Goal: Task Accomplishment & Management: Manage account settings

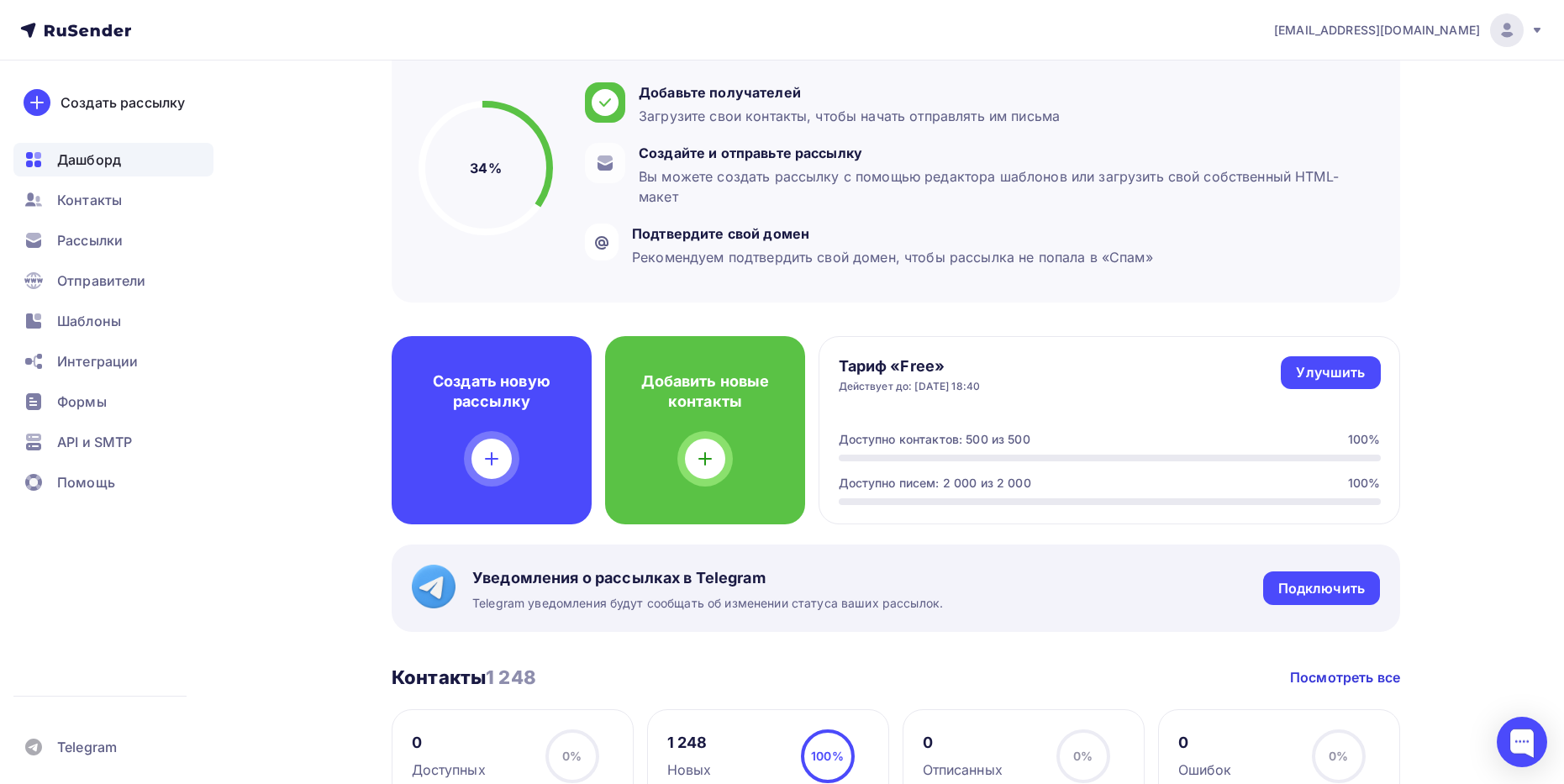
scroll to position [168, 0]
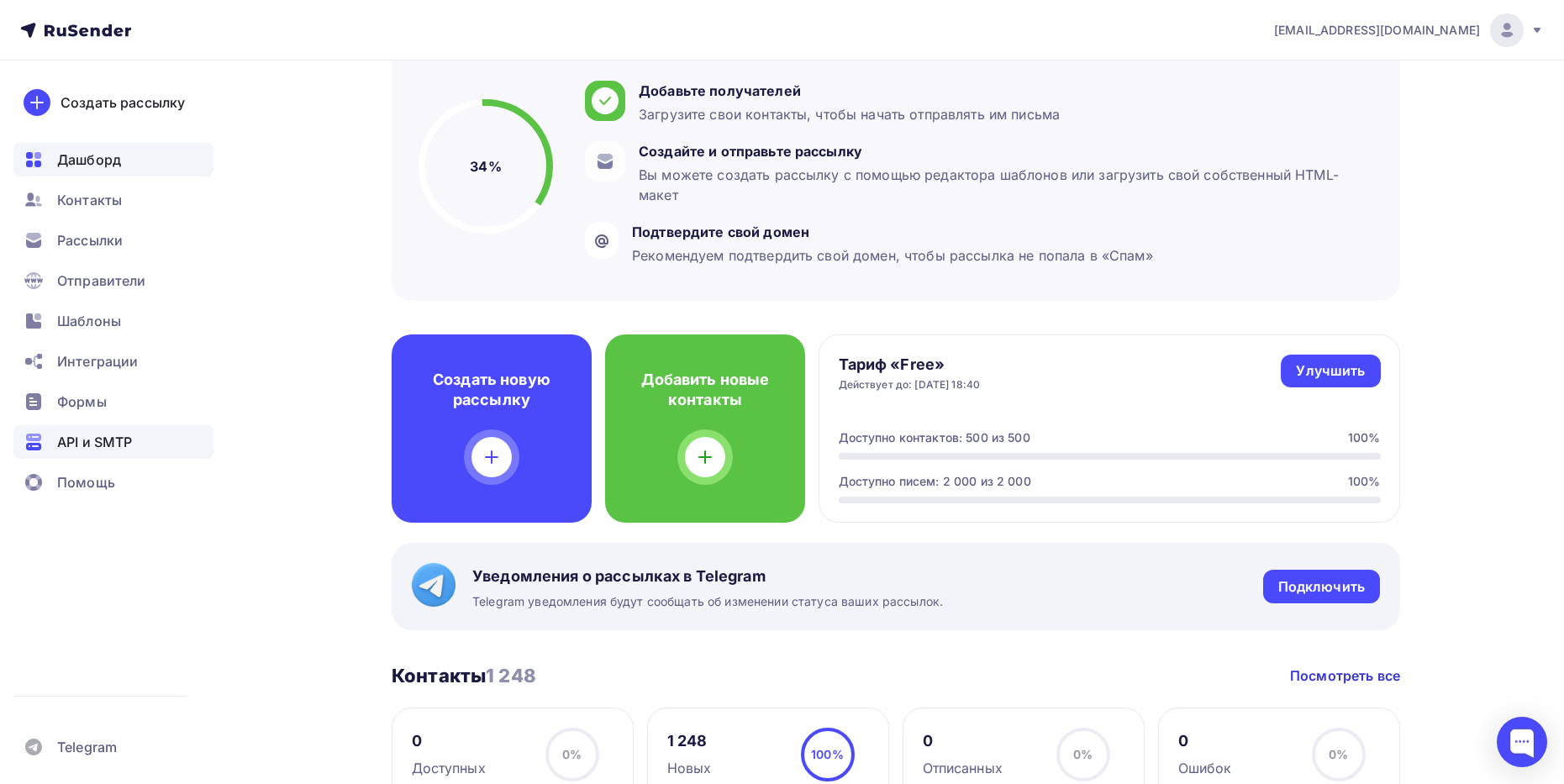
click at [86, 441] on span "API и SMTP" at bounding box center [94, 442] width 75 height 21
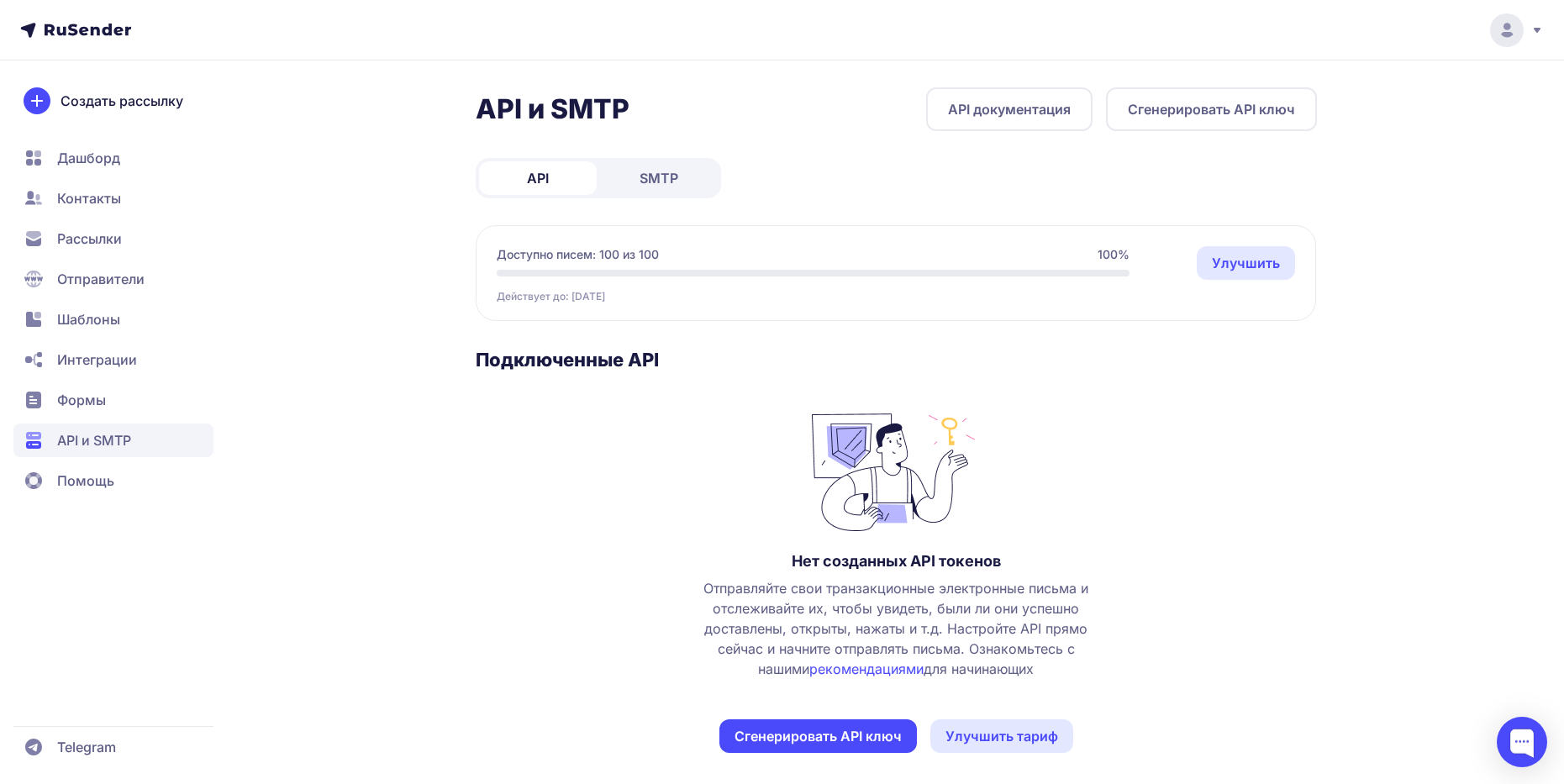
click at [98, 237] on span "Рассылки" at bounding box center [90, 239] width 65 height 21
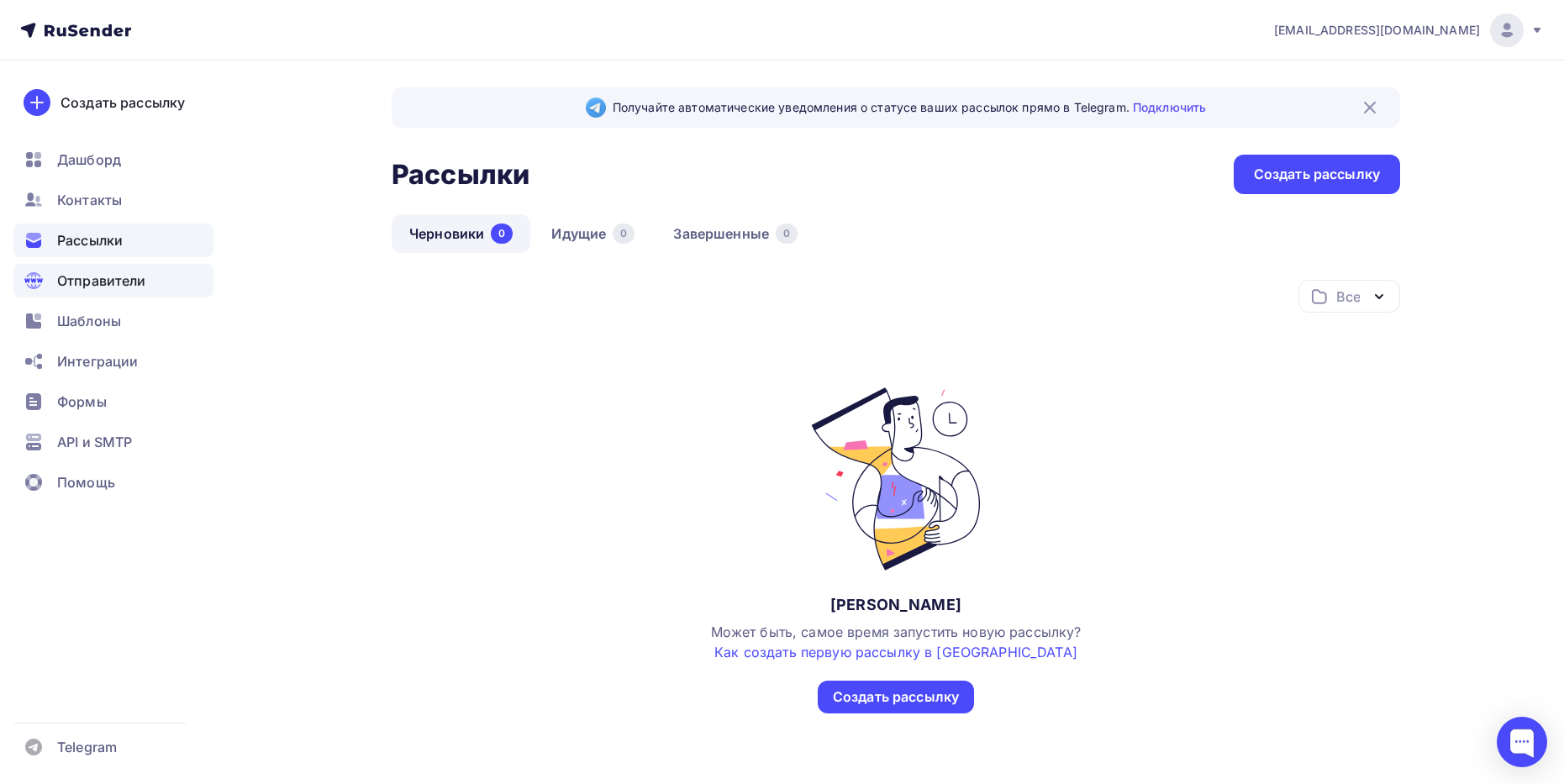
click at [93, 278] on span "Отправители" at bounding box center [102, 281] width 89 height 21
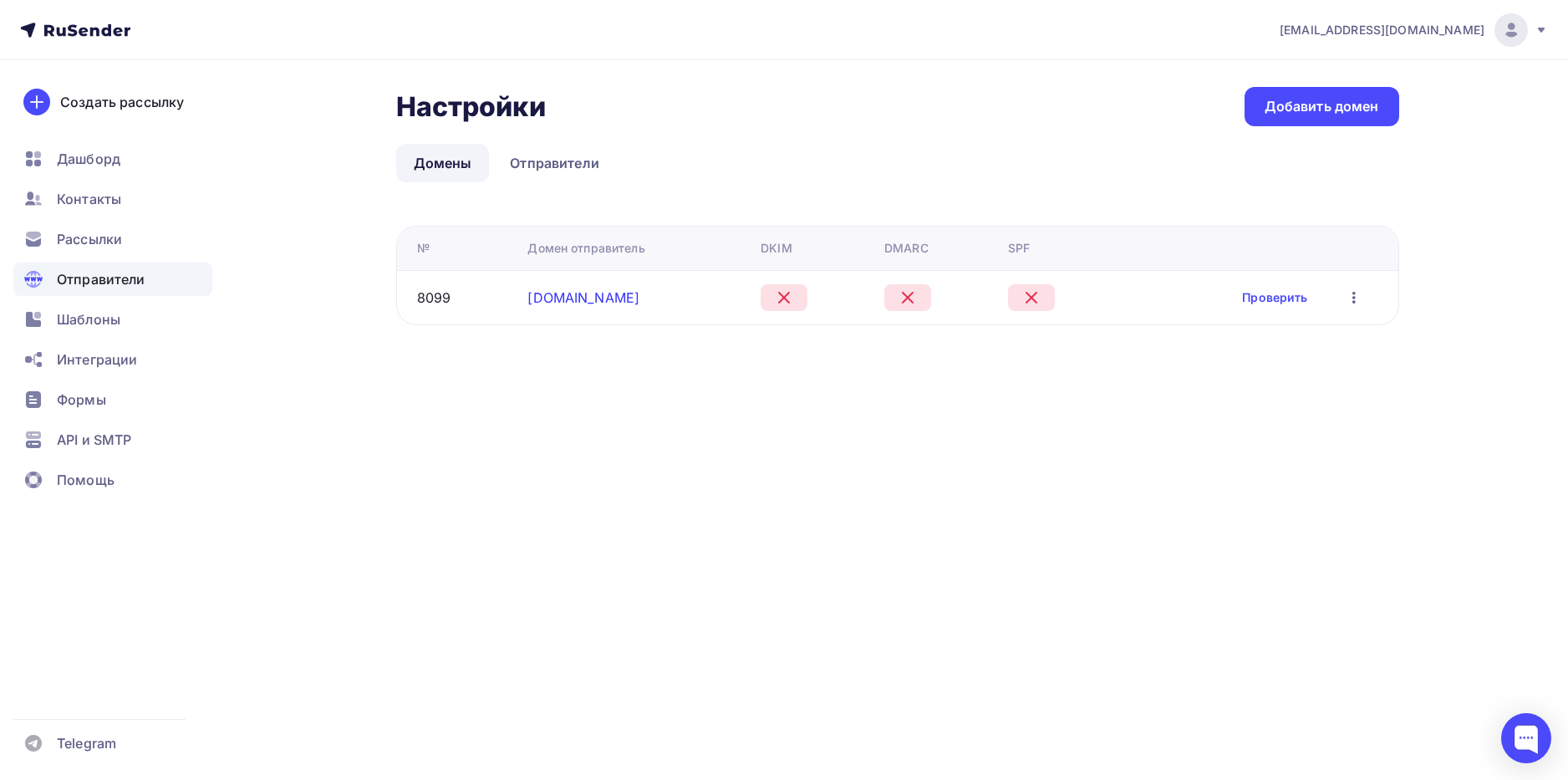
click at [560, 299] on link "marakas.online" at bounding box center [583, 298] width 112 height 17
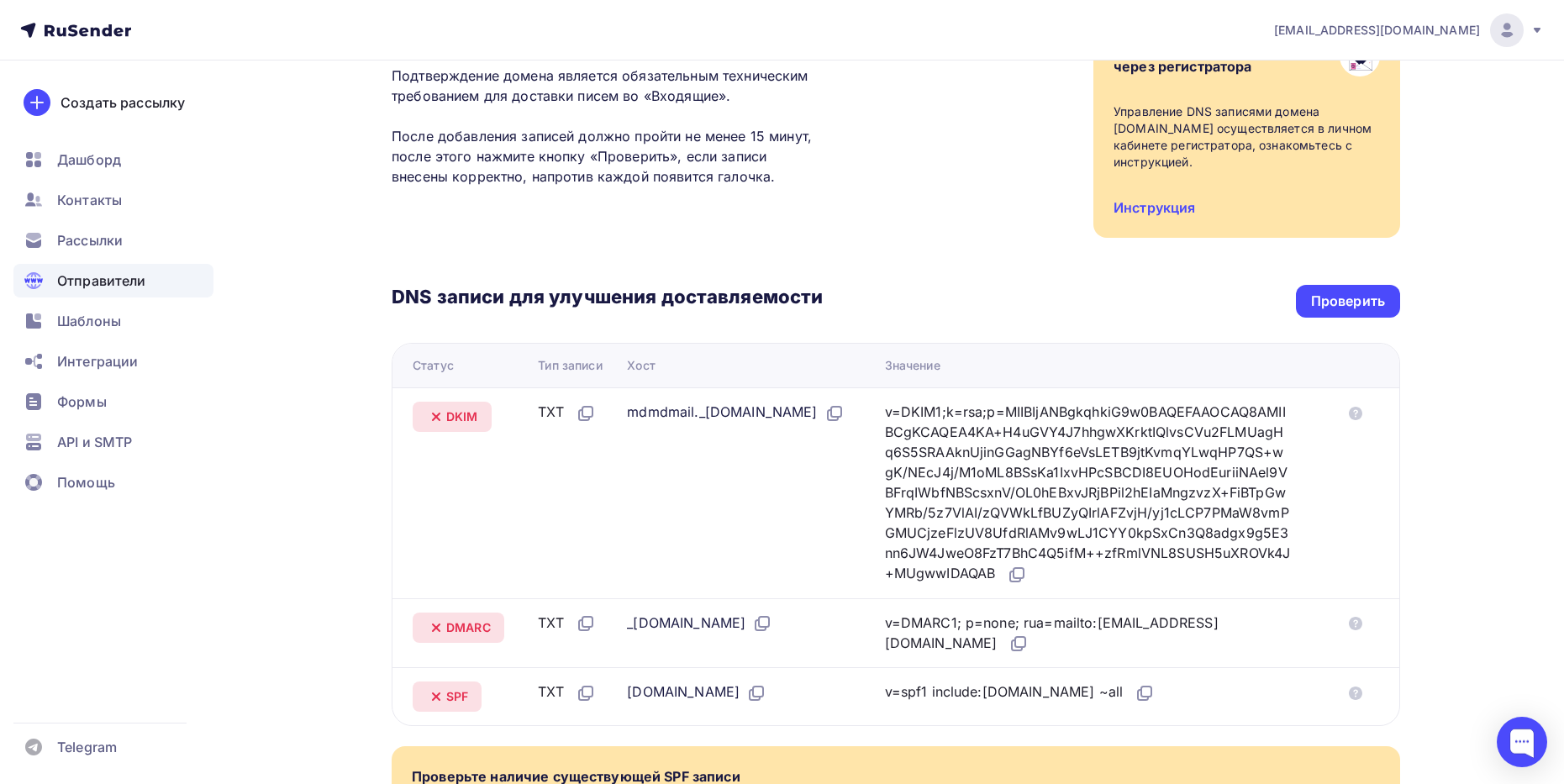
scroll to position [84, 0]
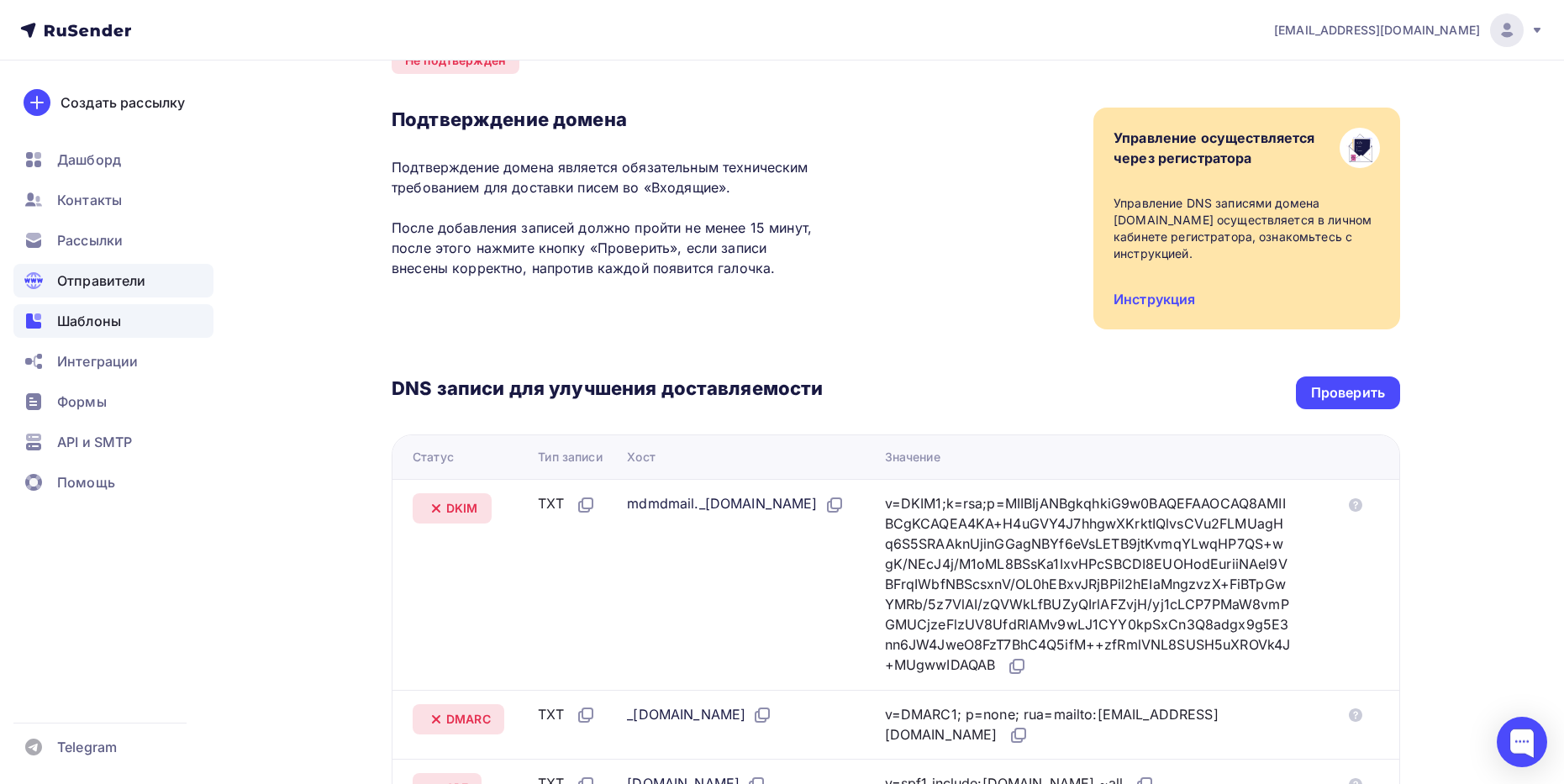
click at [89, 313] on span "Шаблоны" at bounding box center [89, 321] width 64 height 21
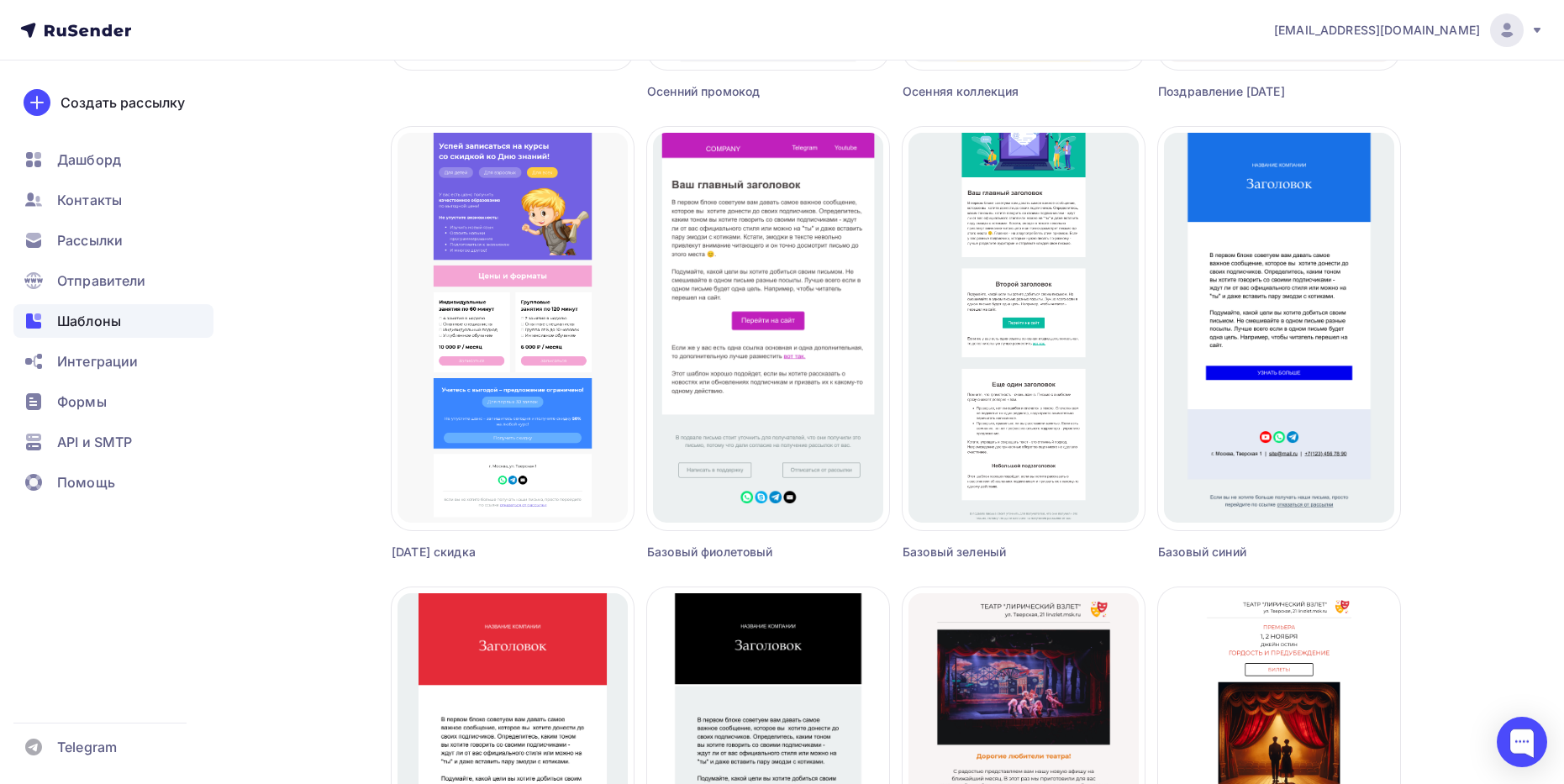
scroll to position [589, 0]
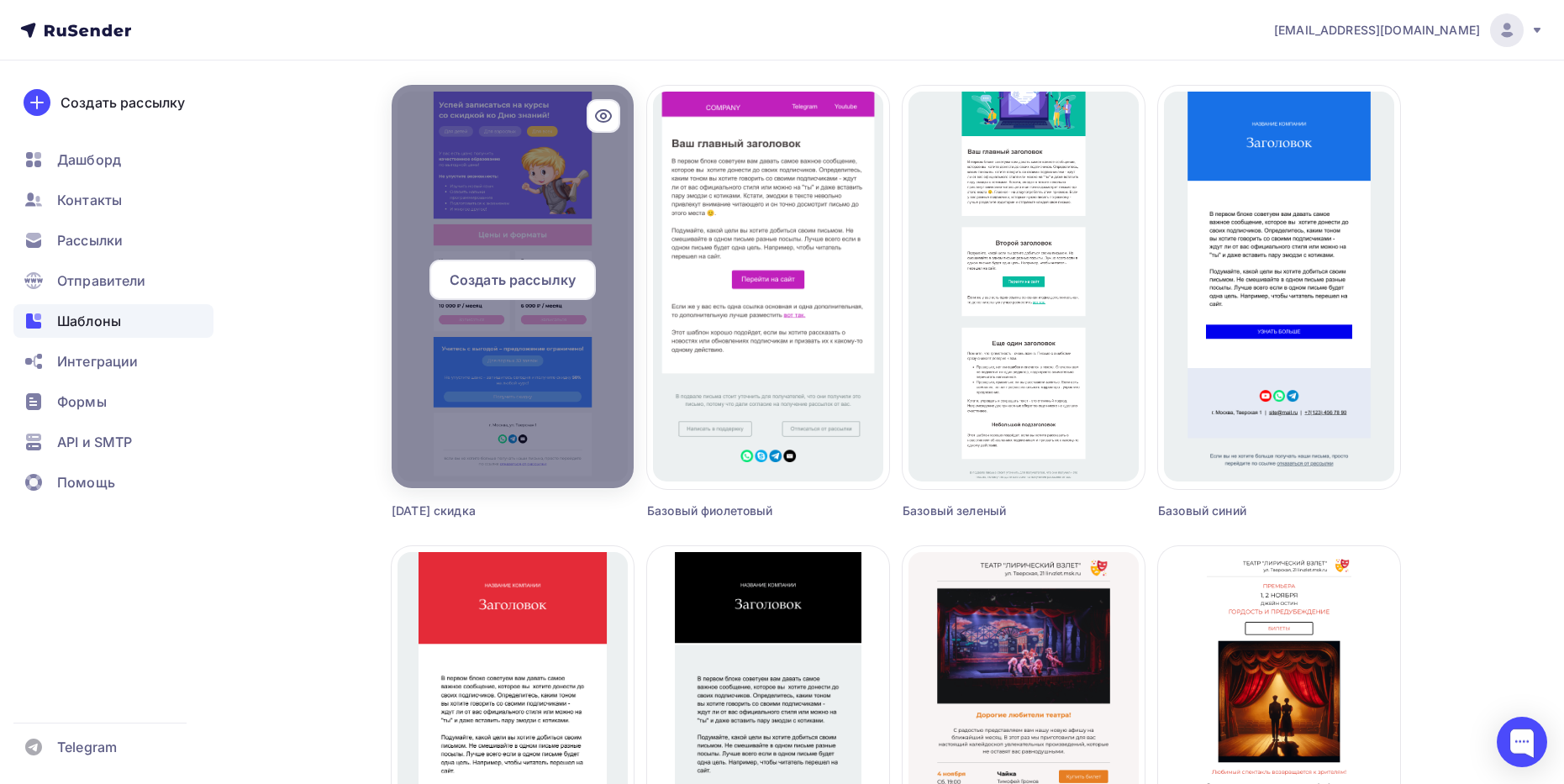
click at [512, 277] on span "Создать рассылку" at bounding box center [512, 280] width 126 height 21
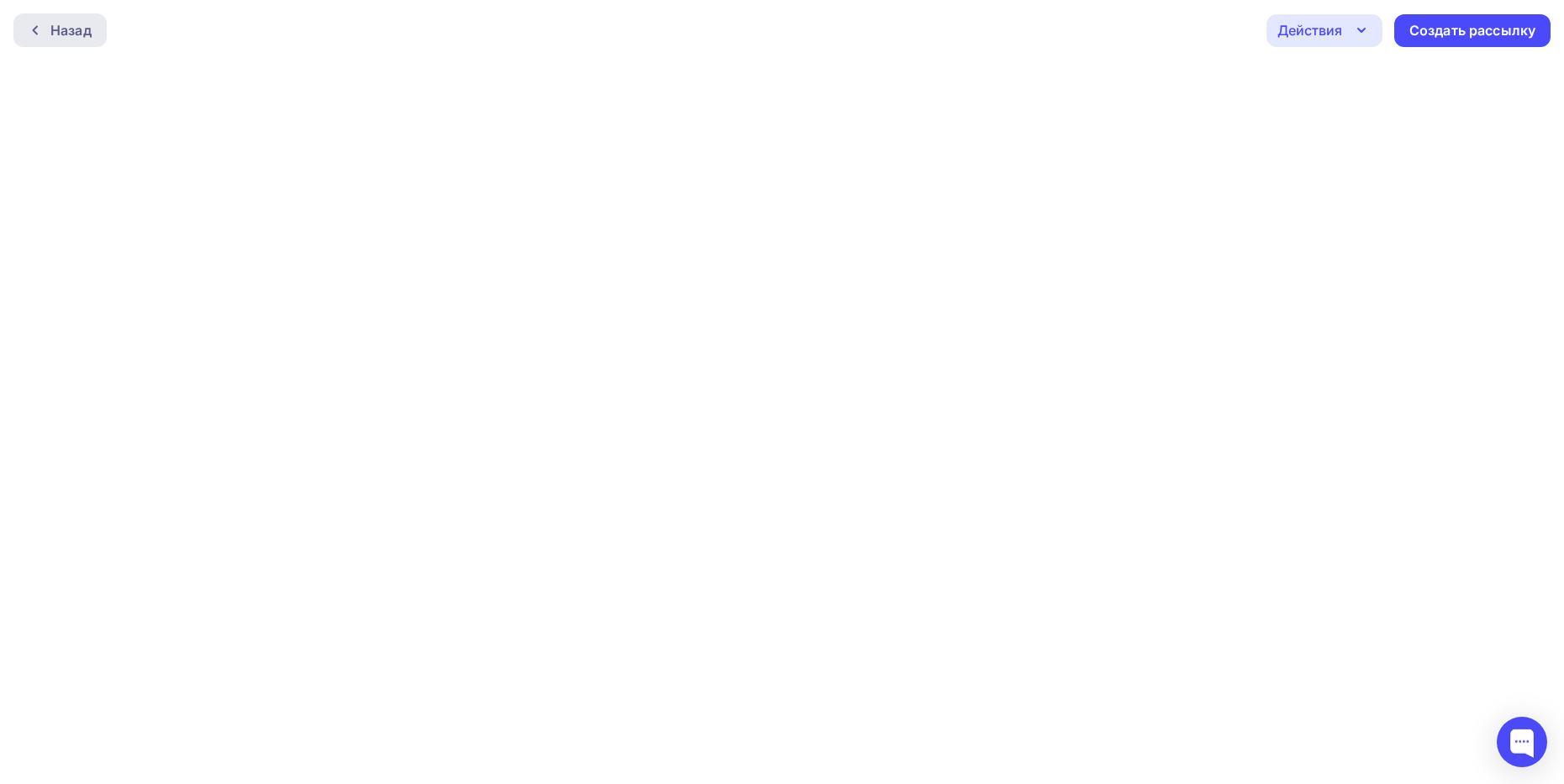
click at [33, 33] on icon at bounding box center [35, 30] width 14 height 14
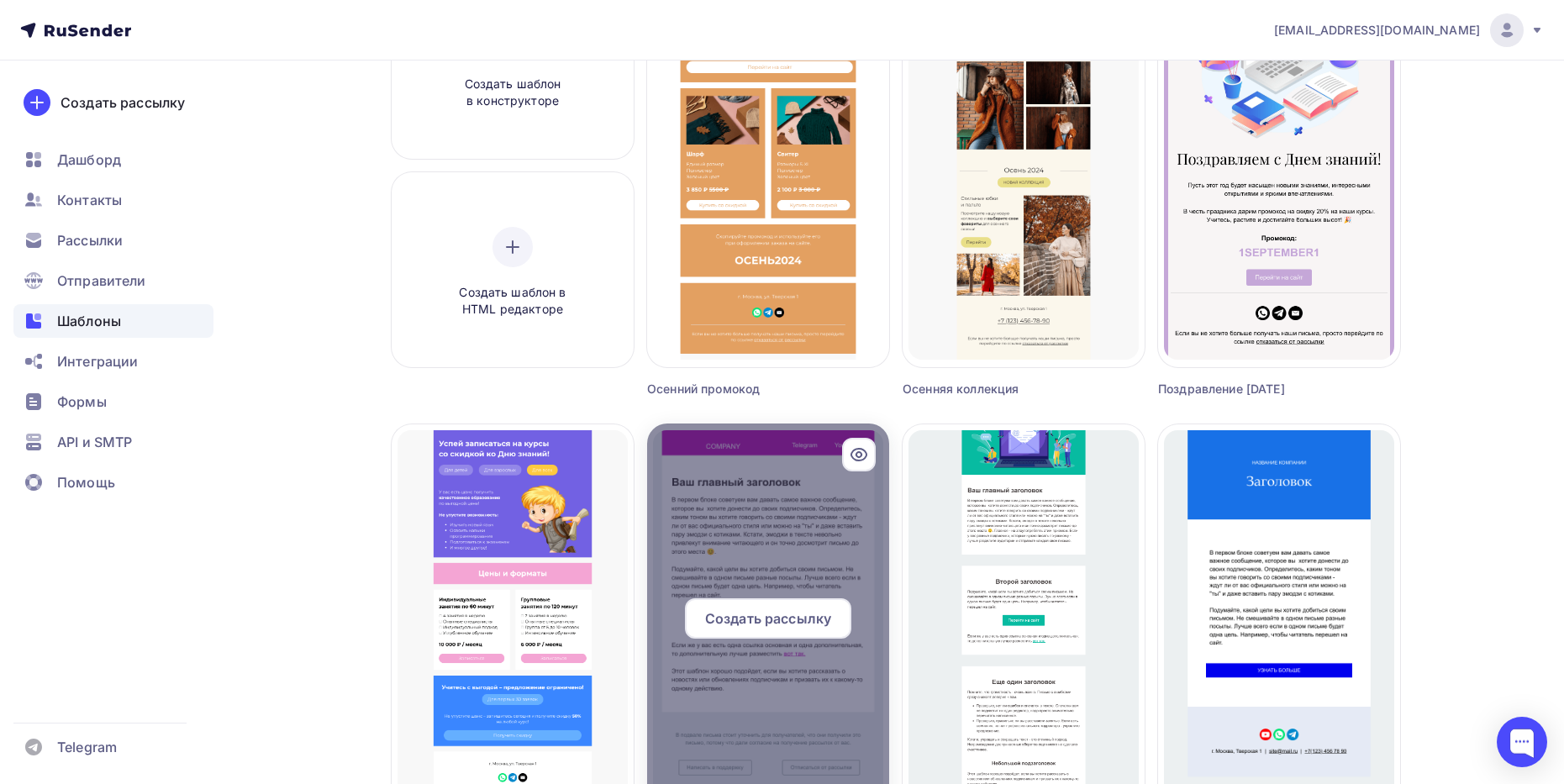
scroll to position [252, 0]
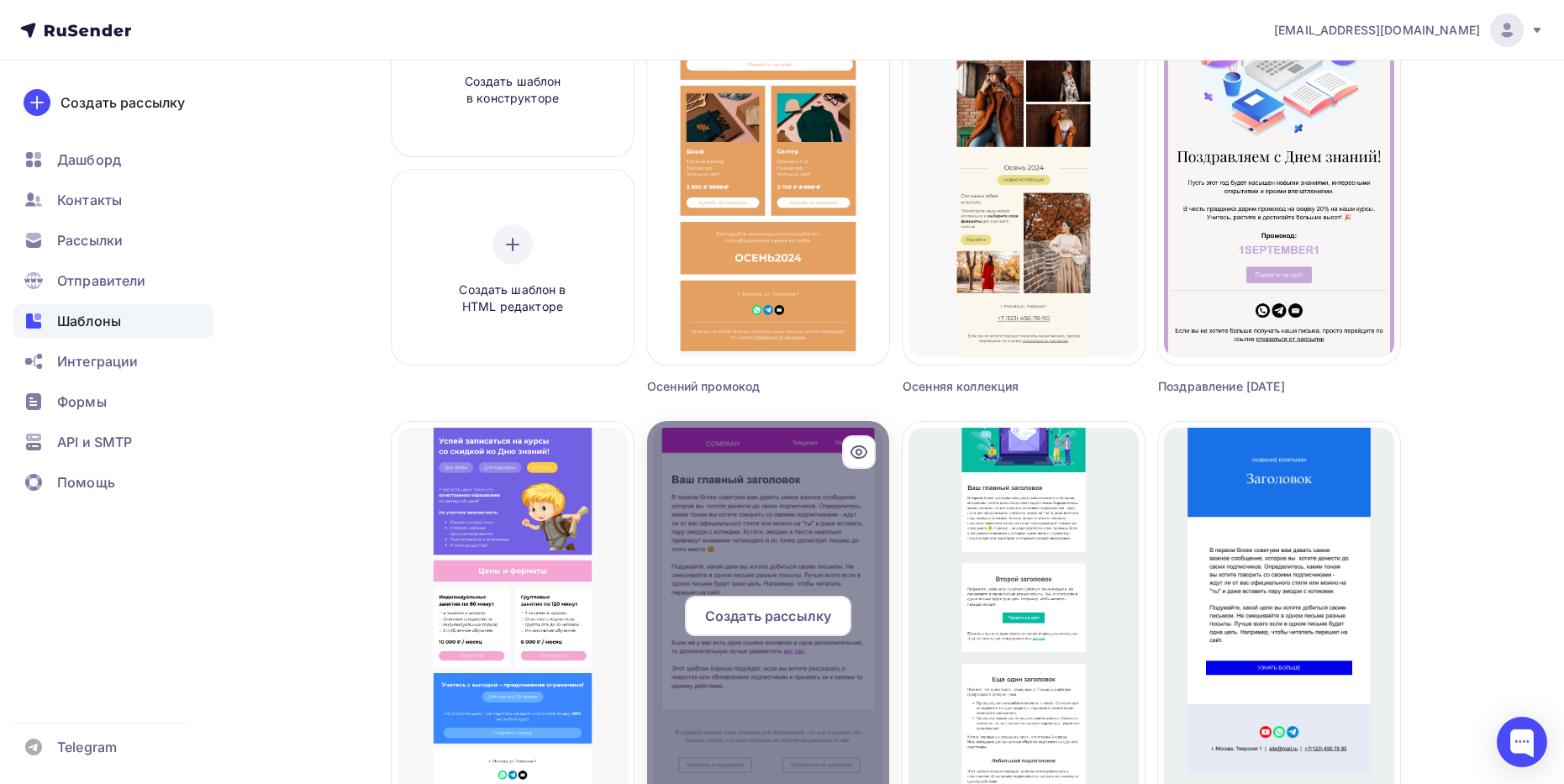
click at [862, 441] on div at bounding box center [859, 452] width 33 height 33
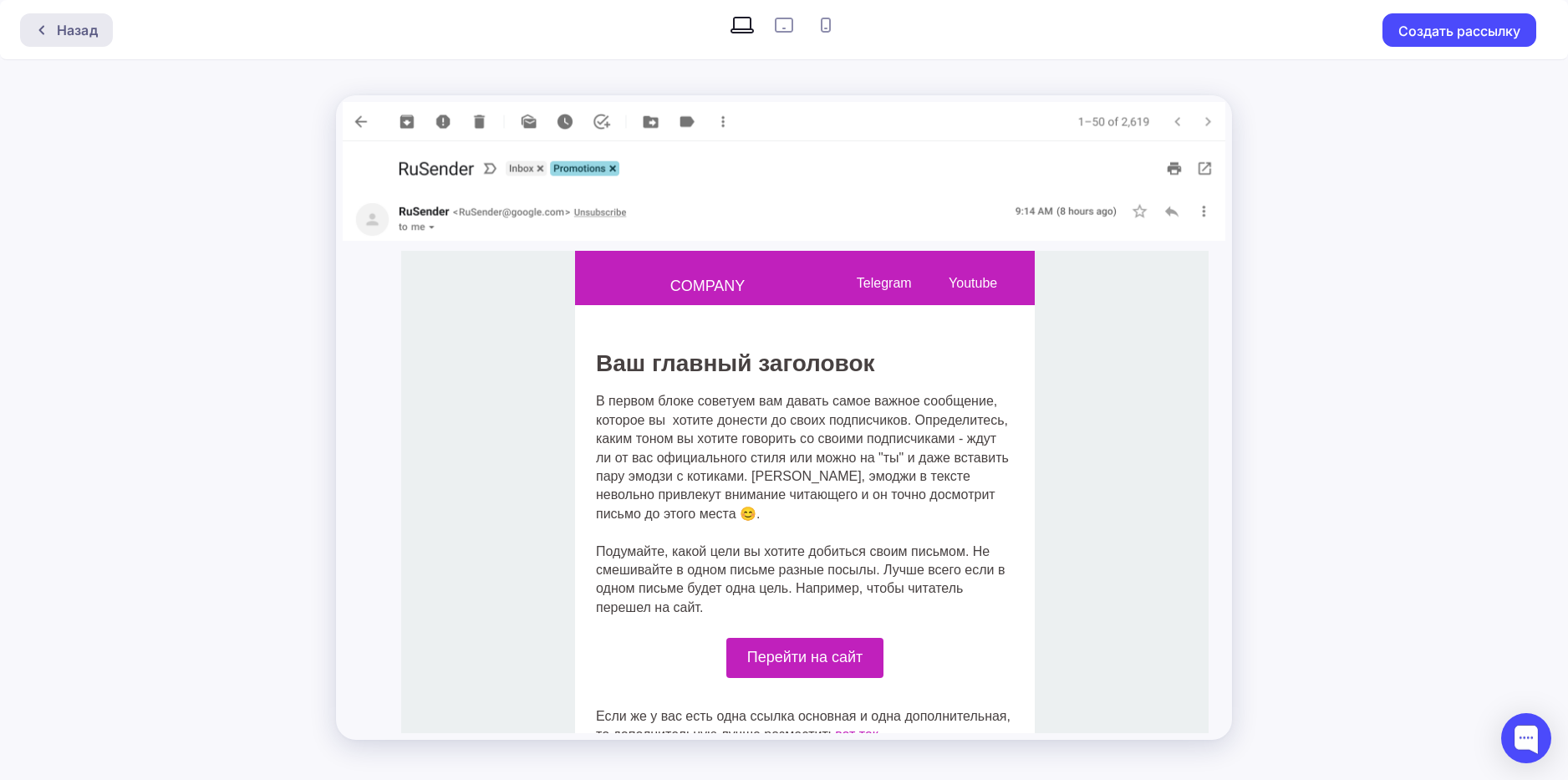
click at [36, 37] on div "Назад" at bounding box center [66, 30] width 93 height 33
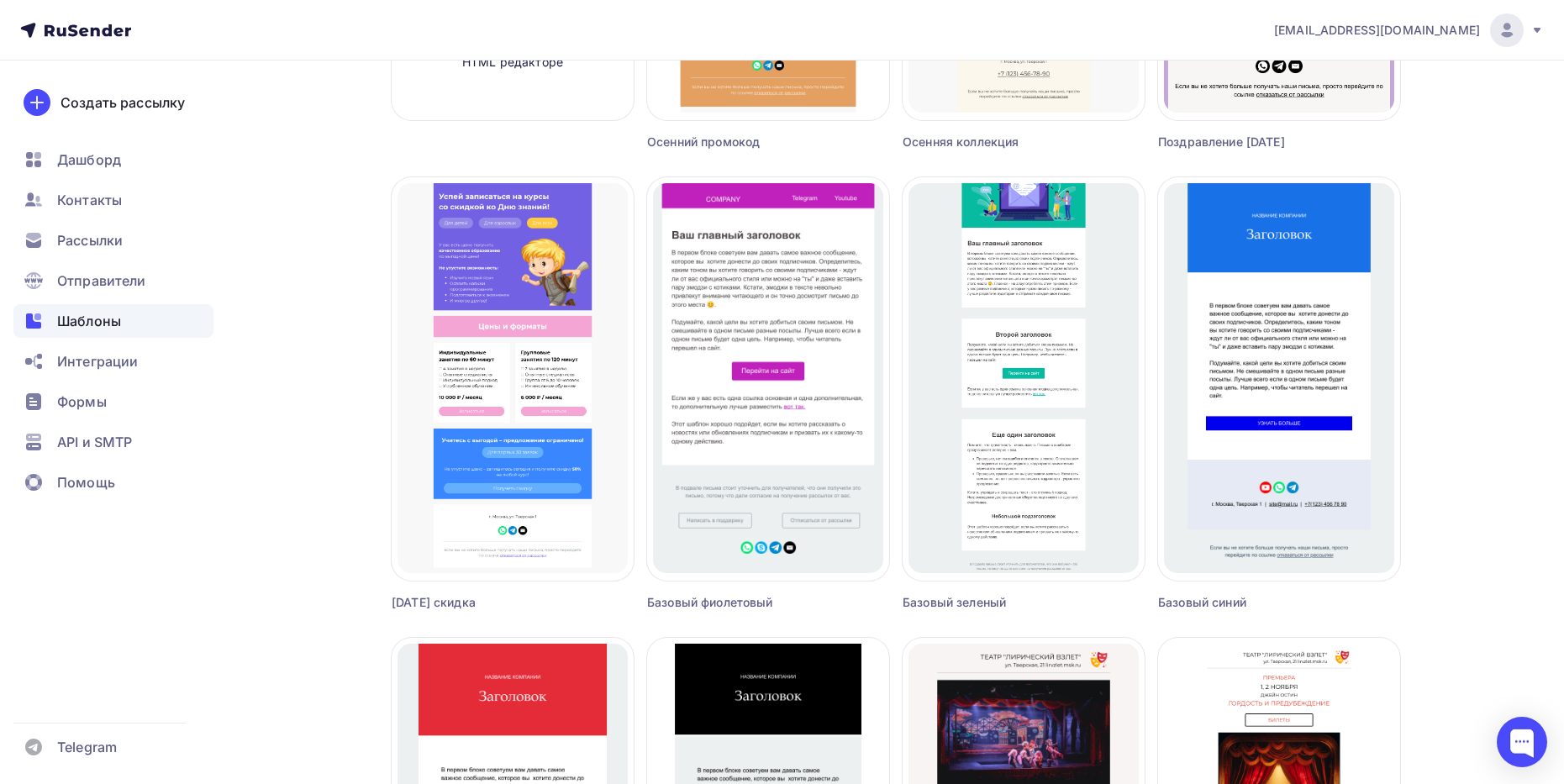
scroll to position [505, 0]
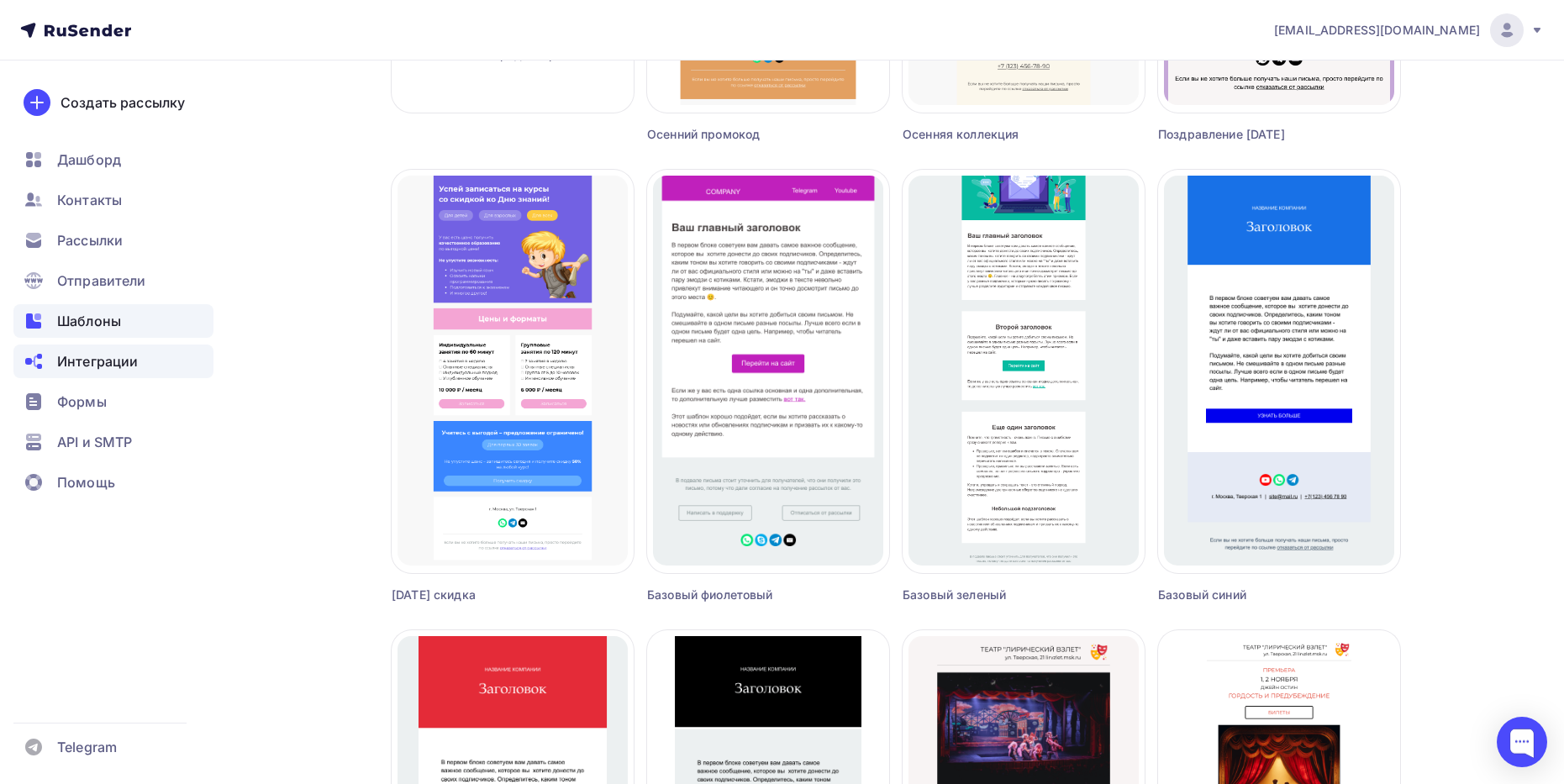
click at [72, 369] on span "Интеграции" at bounding box center [98, 362] width 81 height 21
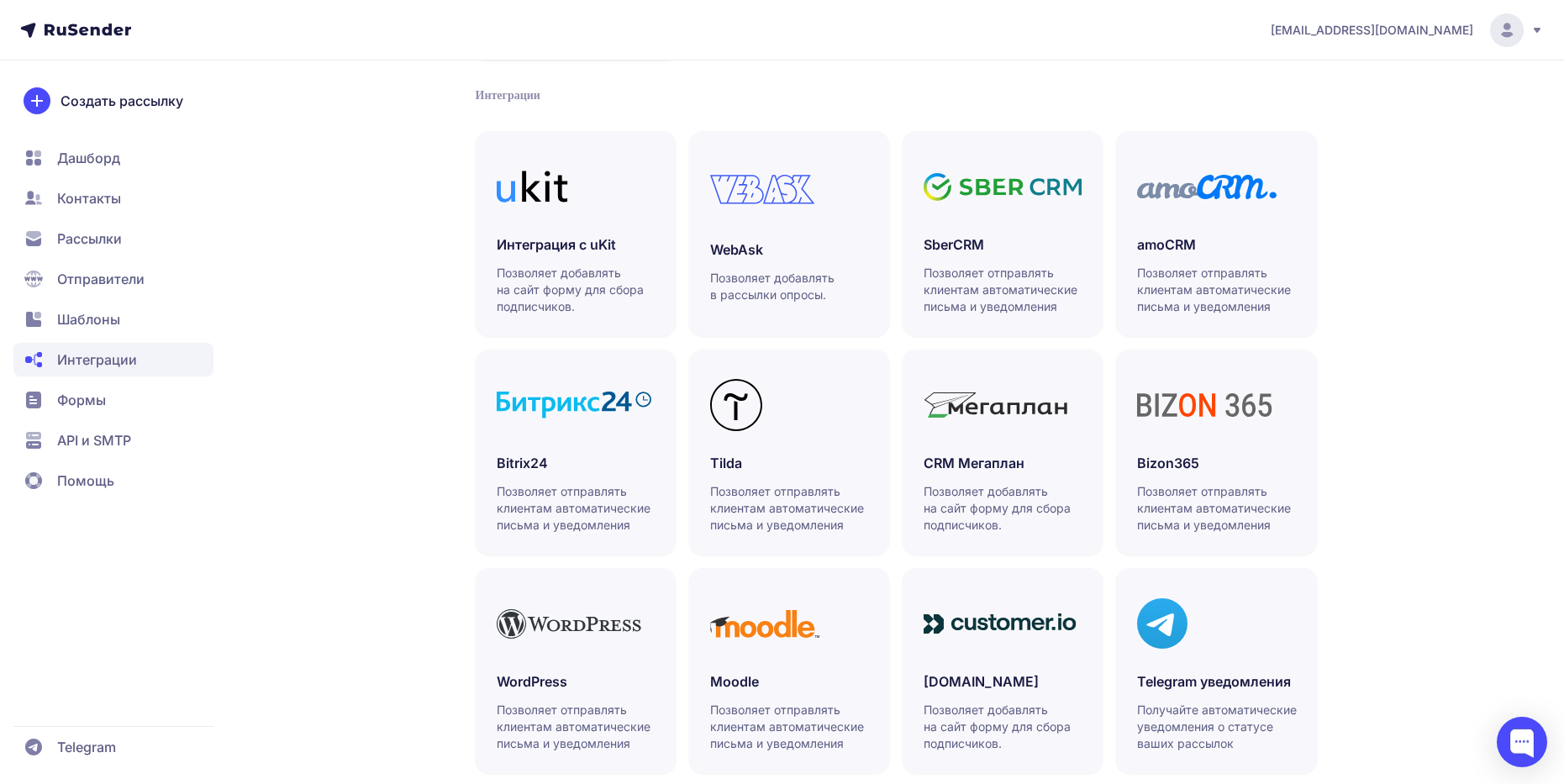
scroll to position [372, 0]
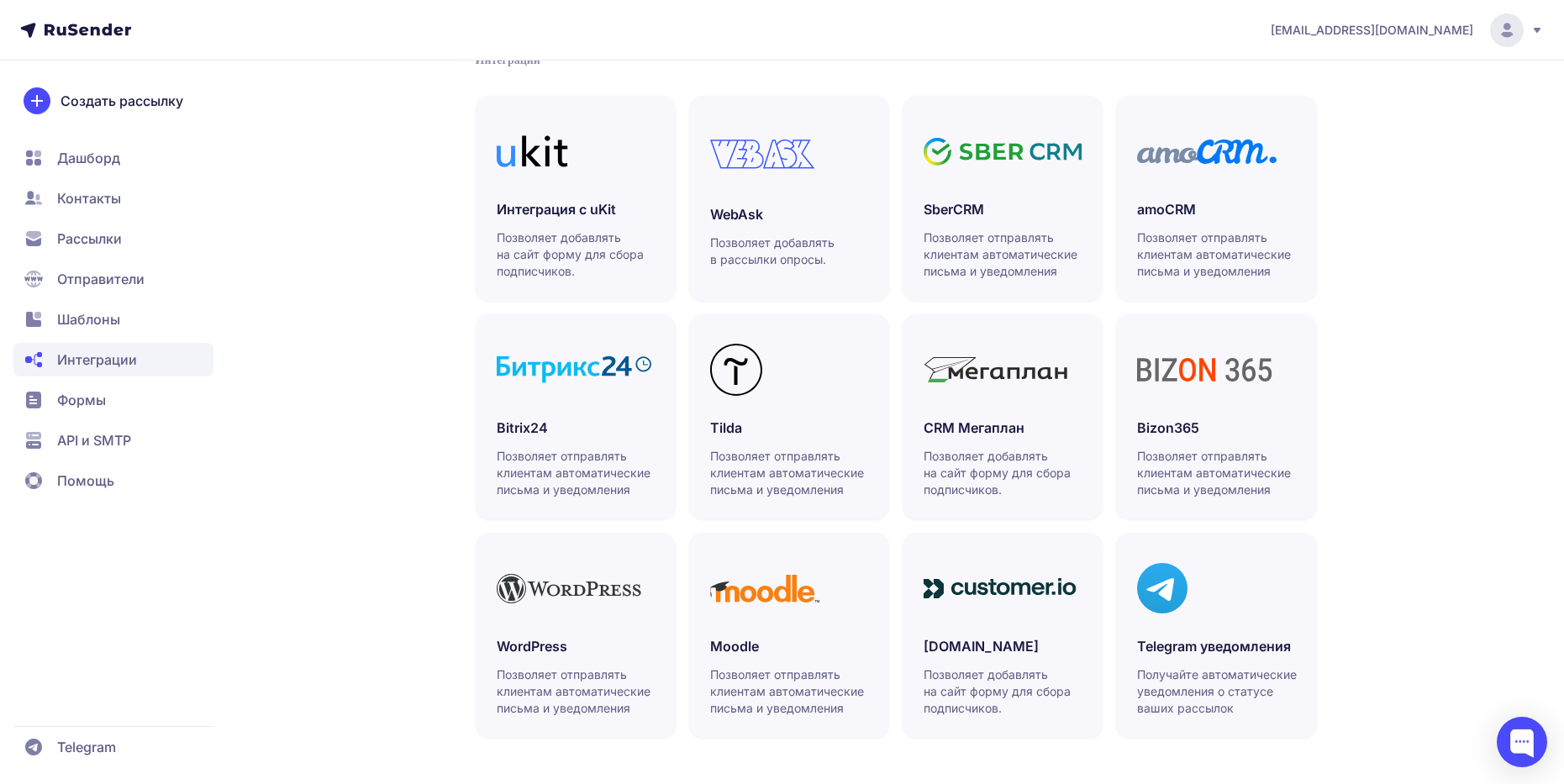
click at [99, 396] on span "Формы" at bounding box center [81, 400] width 49 height 21
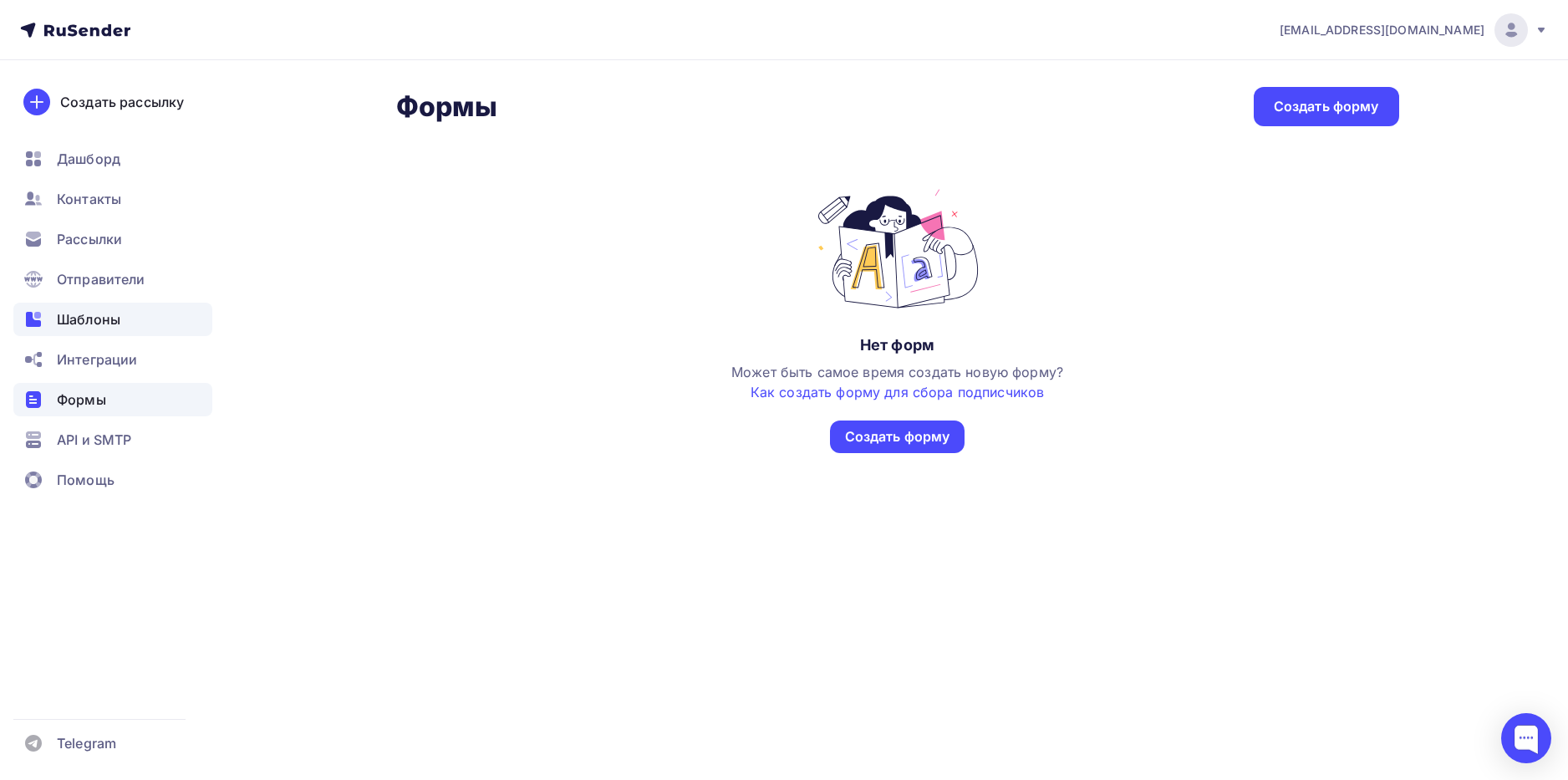
click at [94, 317] on span "Шаблоны" at bounding box center [89, 320] width 64 height 20
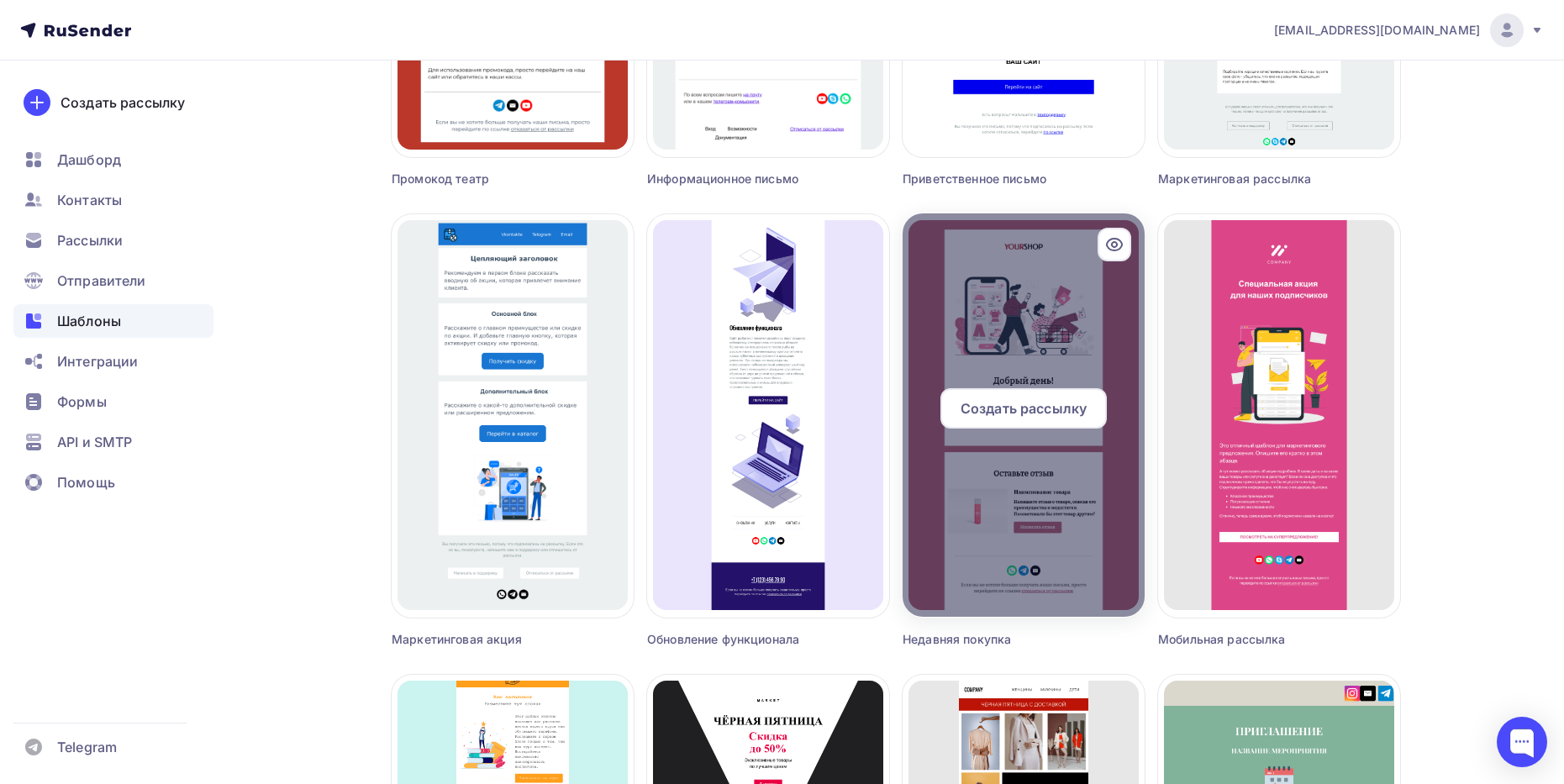
scroll to position [1849, 0]
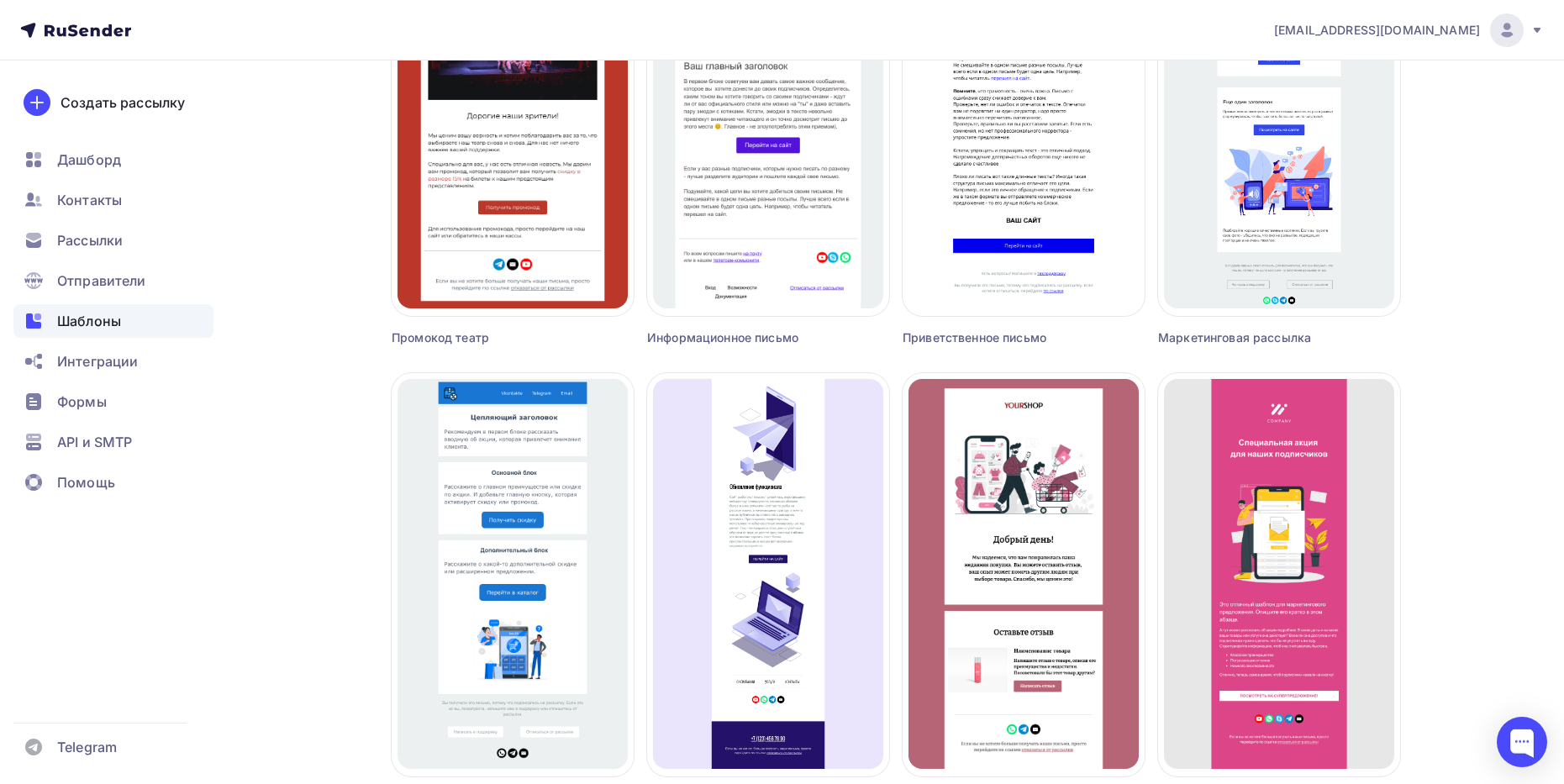
scroll to position [1681, 0]
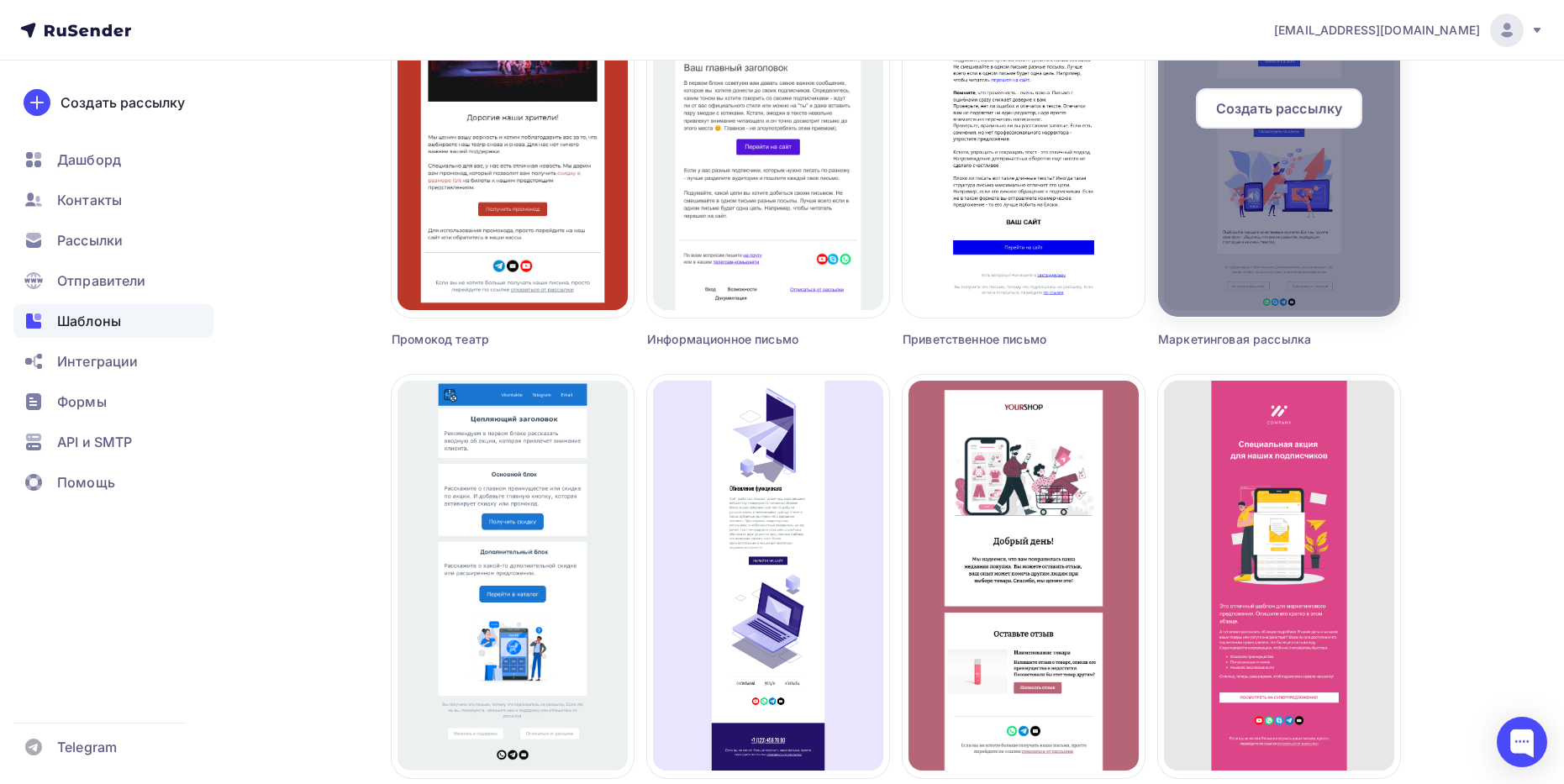
click at [1257, 111] on span "Создать рассылку" at bounding box center [1279, 109] width 126 height 21
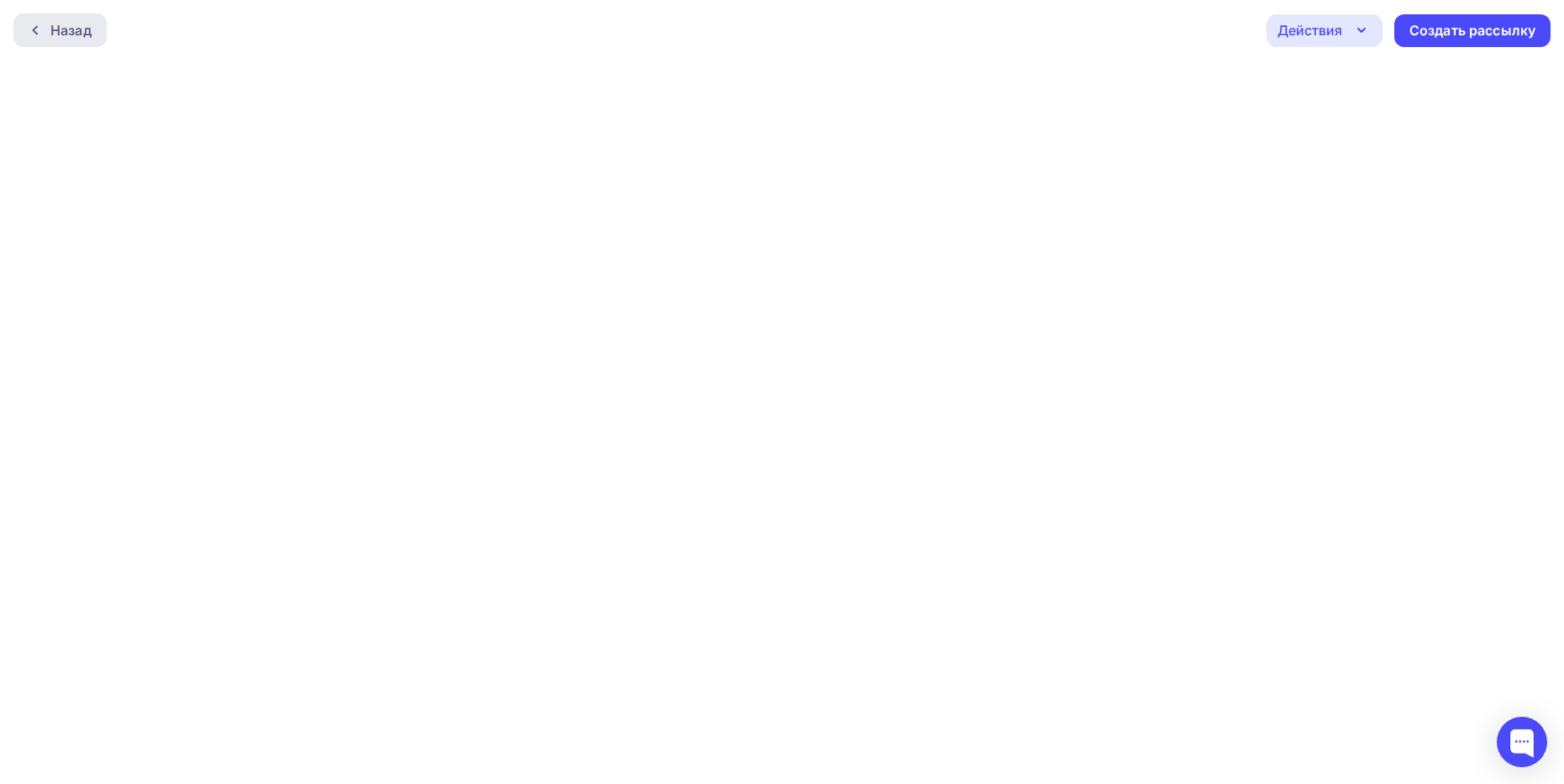
click at [49, 45] on div "Назад" at bounding box center [60, 30] width 93 height 33
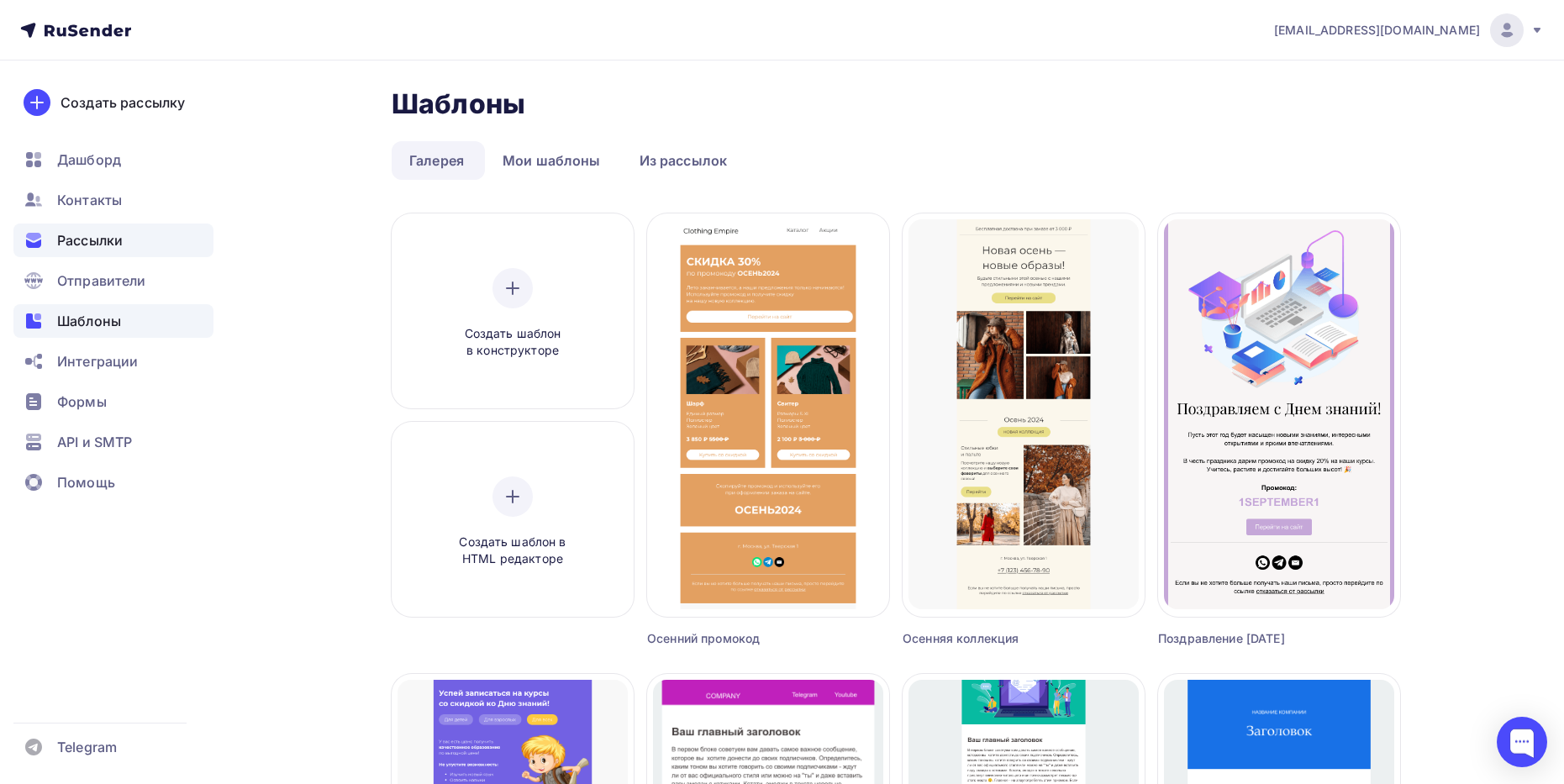
click at [95, 239] on span "Рассылки" at bounding box center [90, 241] width 66 height 21
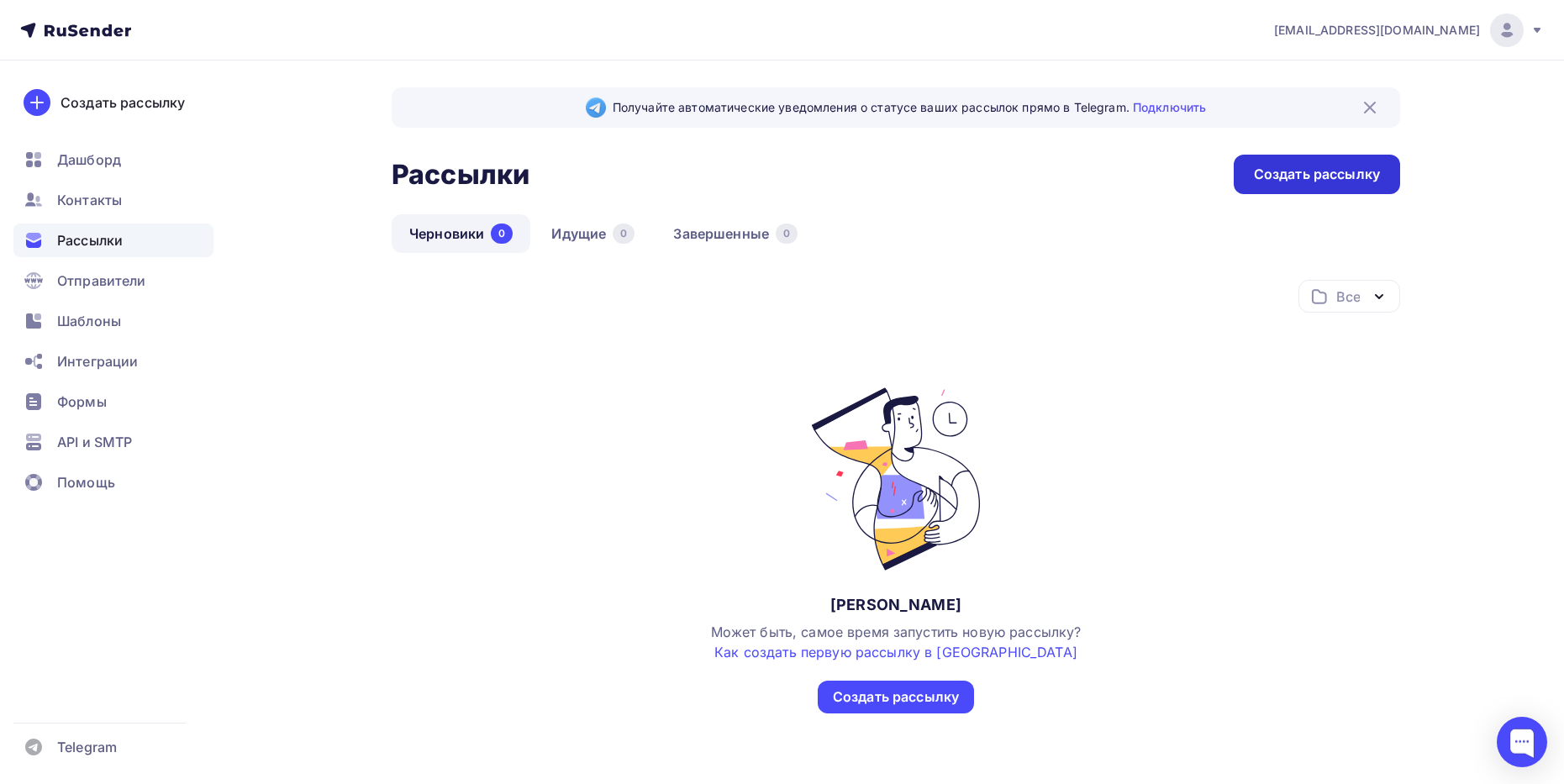
click at [1316, 159] on div "Создать рассылку" at bounding box center [1317, 174] width 166 height 39
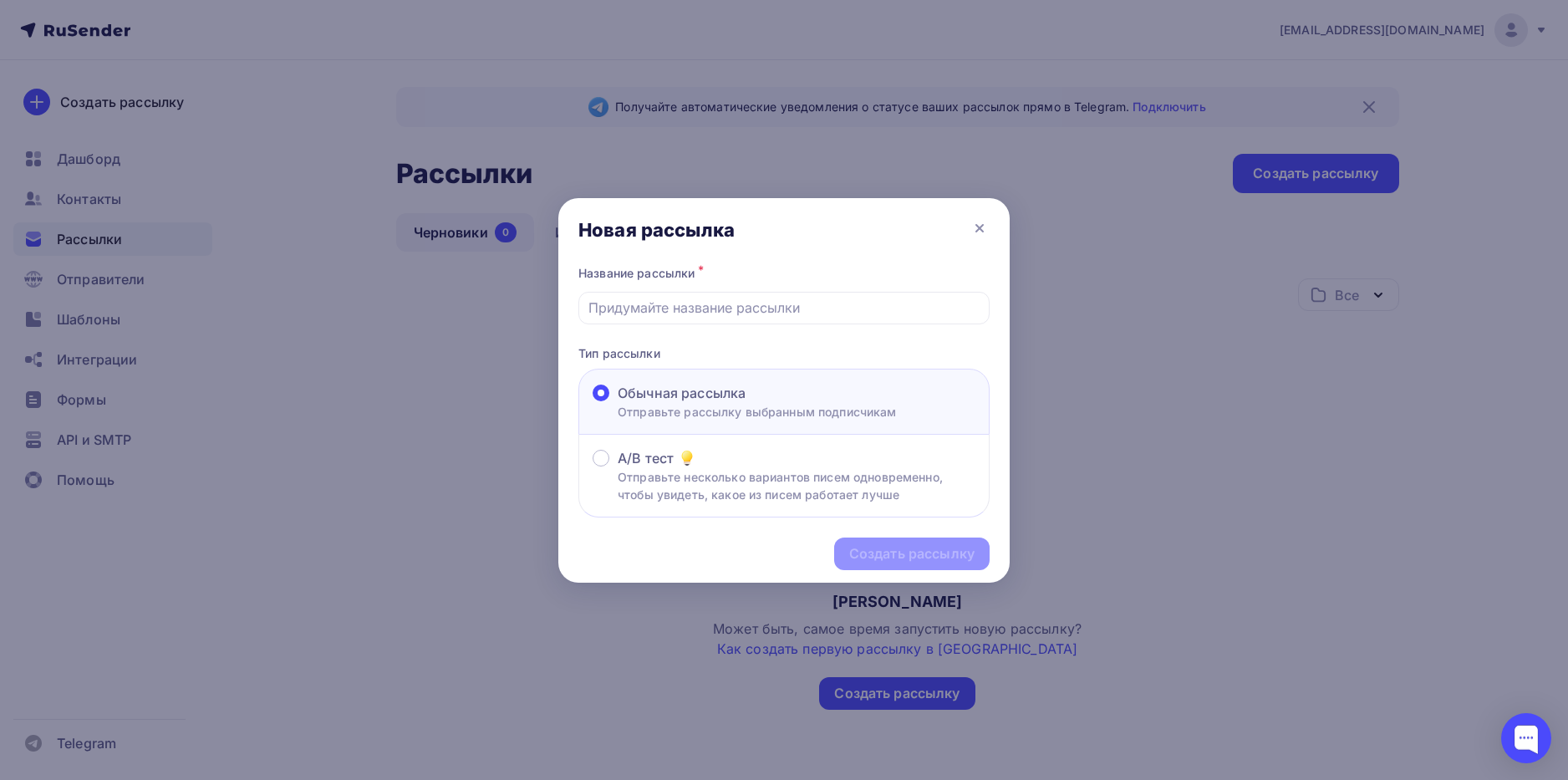
click at [657, 406] on p "Отправьте рассылку выбранным подписчикам" at bounding box center [758, 412] width 280 height 18
click at [618, 403] on input "Обычная рассылка Отправьте рассылку выбранным подписчикам" at bounding box center [618, 403] width 0 height 0
click at [980, 227] on icon at bounding box center [980, 228] width 20 height 20
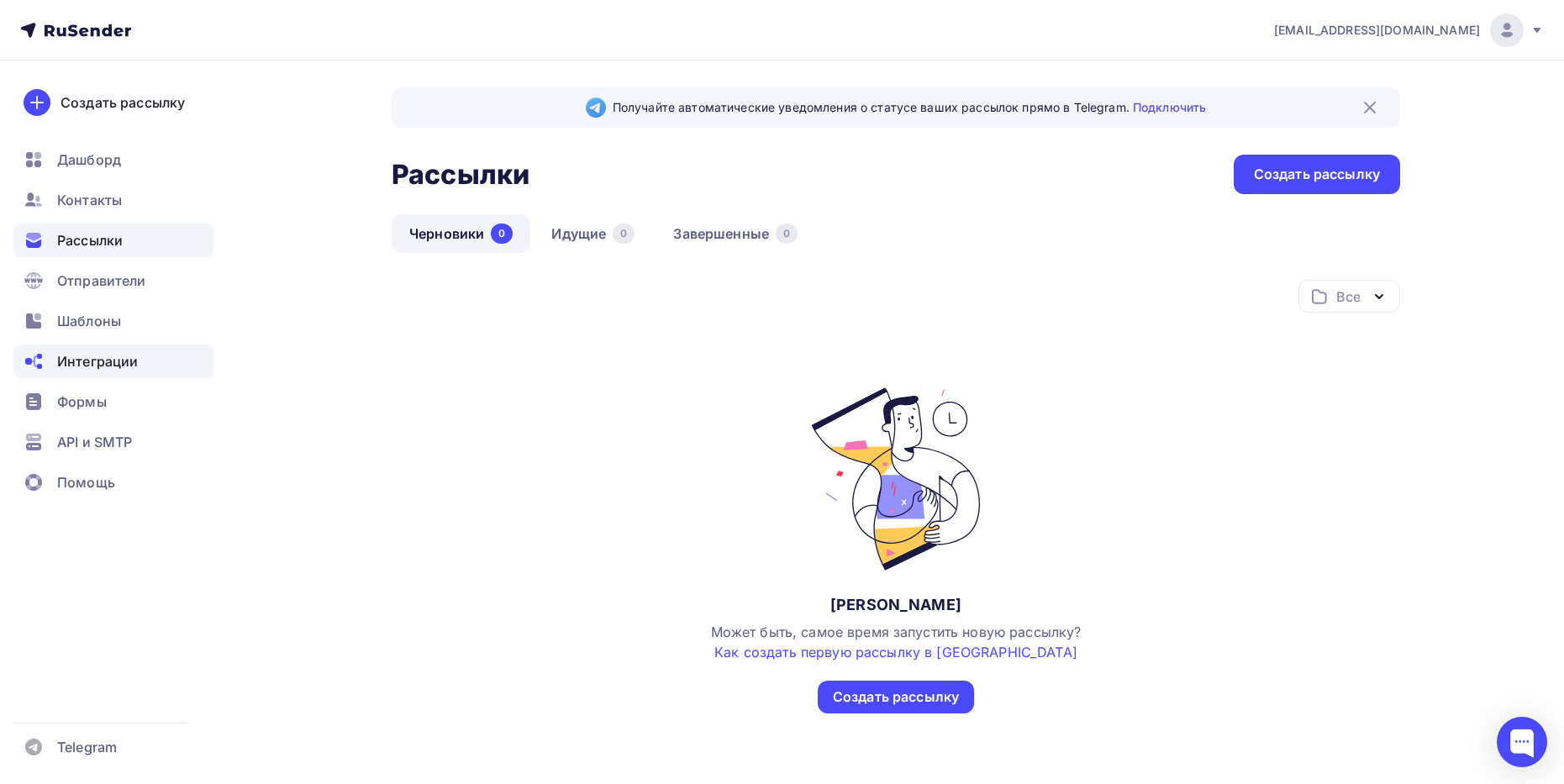
click at [109, 362] on span "Интеграции" at bounding box center [98, 362] width 81 height 21
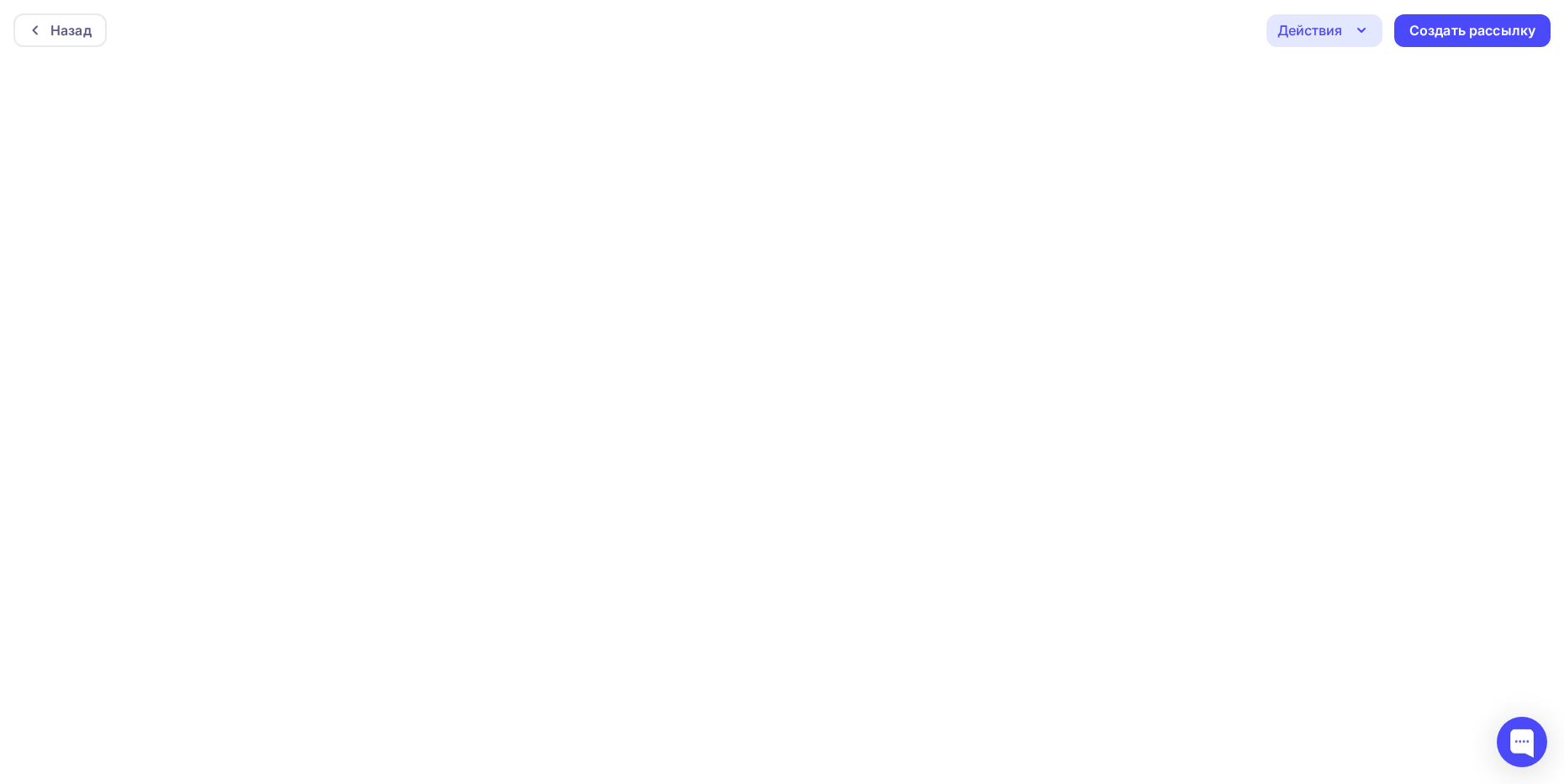
click at [1350, 31] on div "Действия" at bounding box center [1324, 31] width 116 height 33
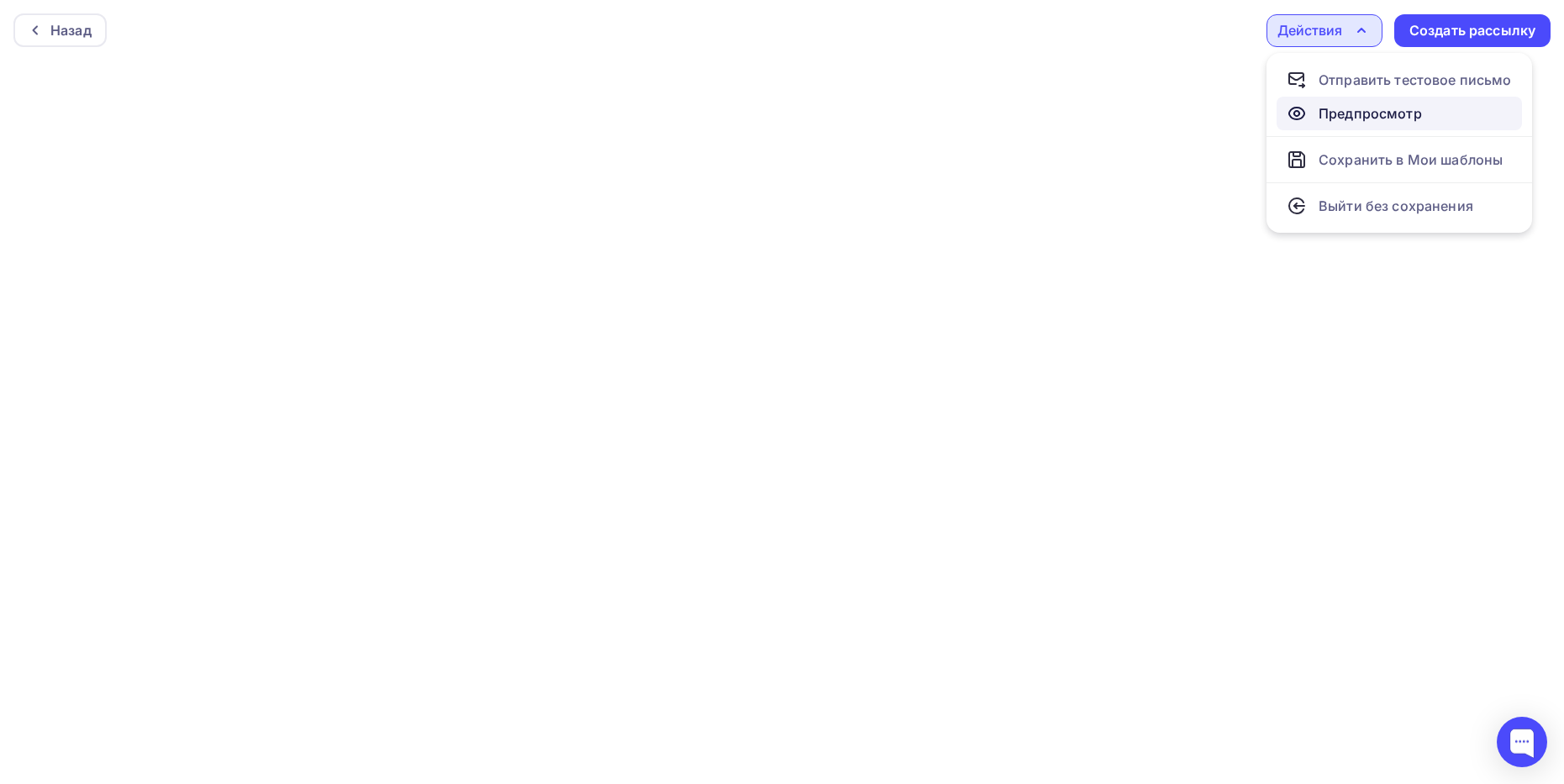
click at [1357, 116] on div "Предпросмотр" at bounding box center [1370, 114] width 104 height 21
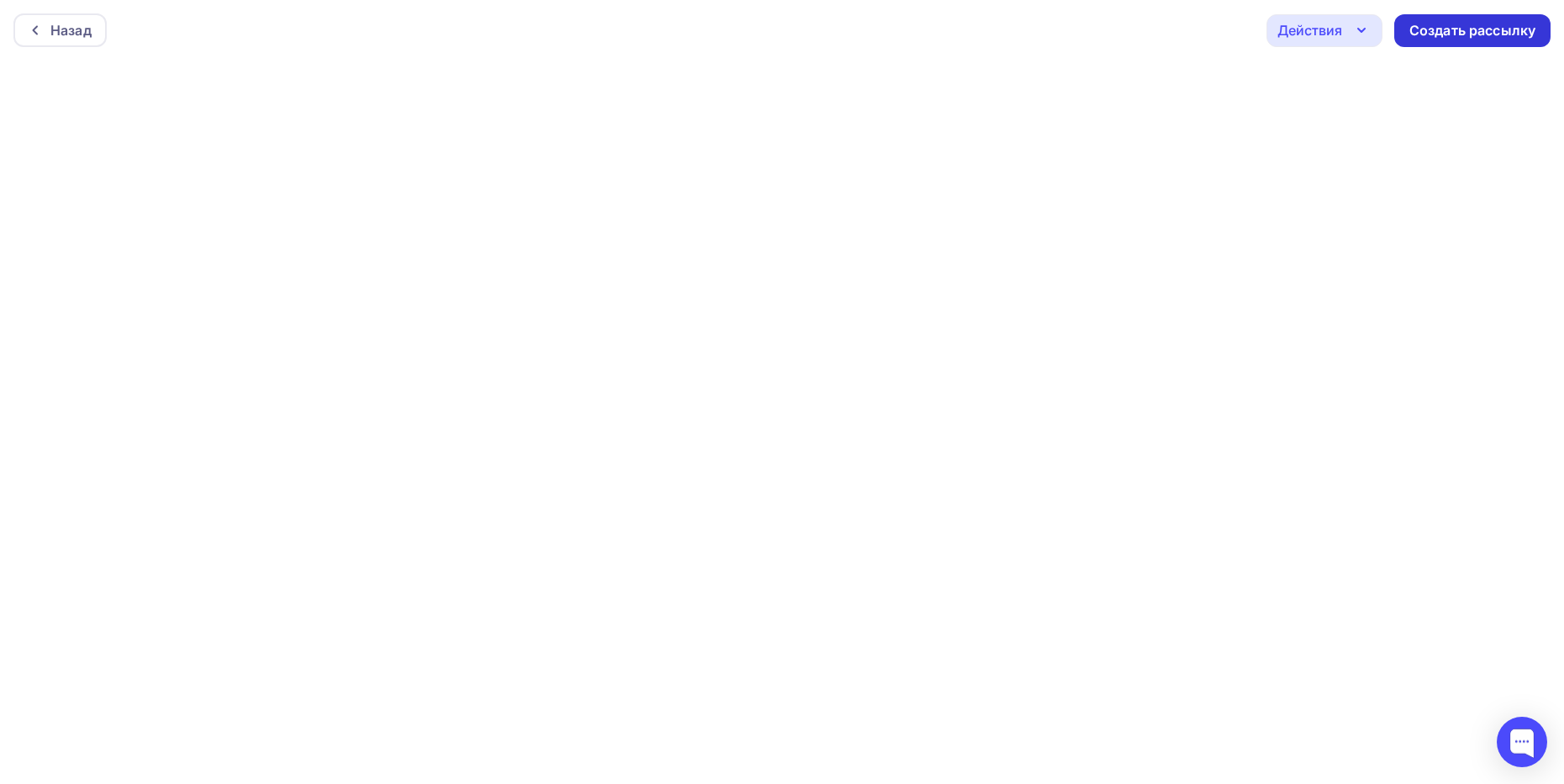
click at [1488, 23] on div "Создать рассылку" at bounding box center [1472, 31] width 126 height 20
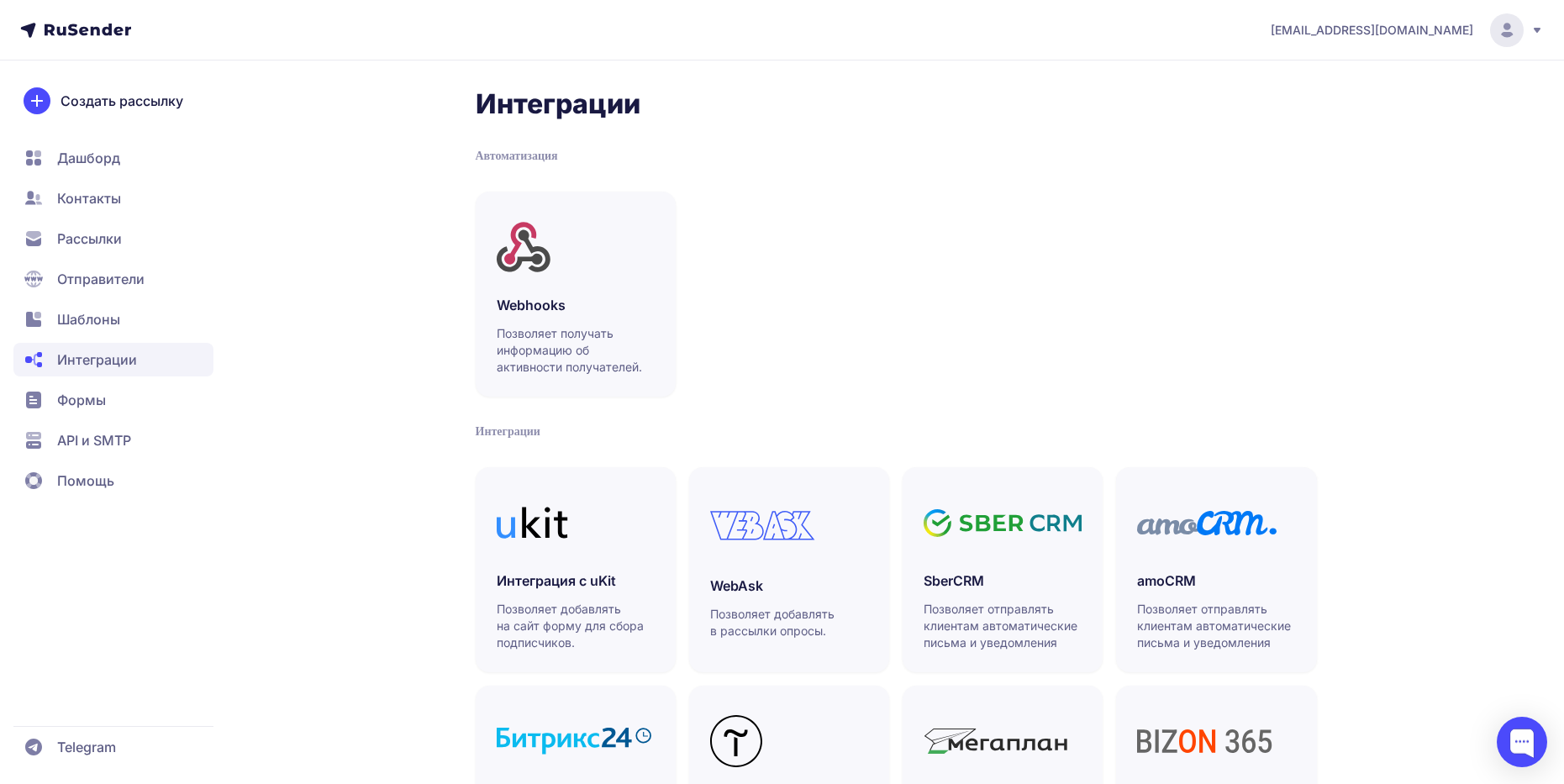
click at [105, 410] on span "Формы" at bounding box center [113, 399] width 200 height 33
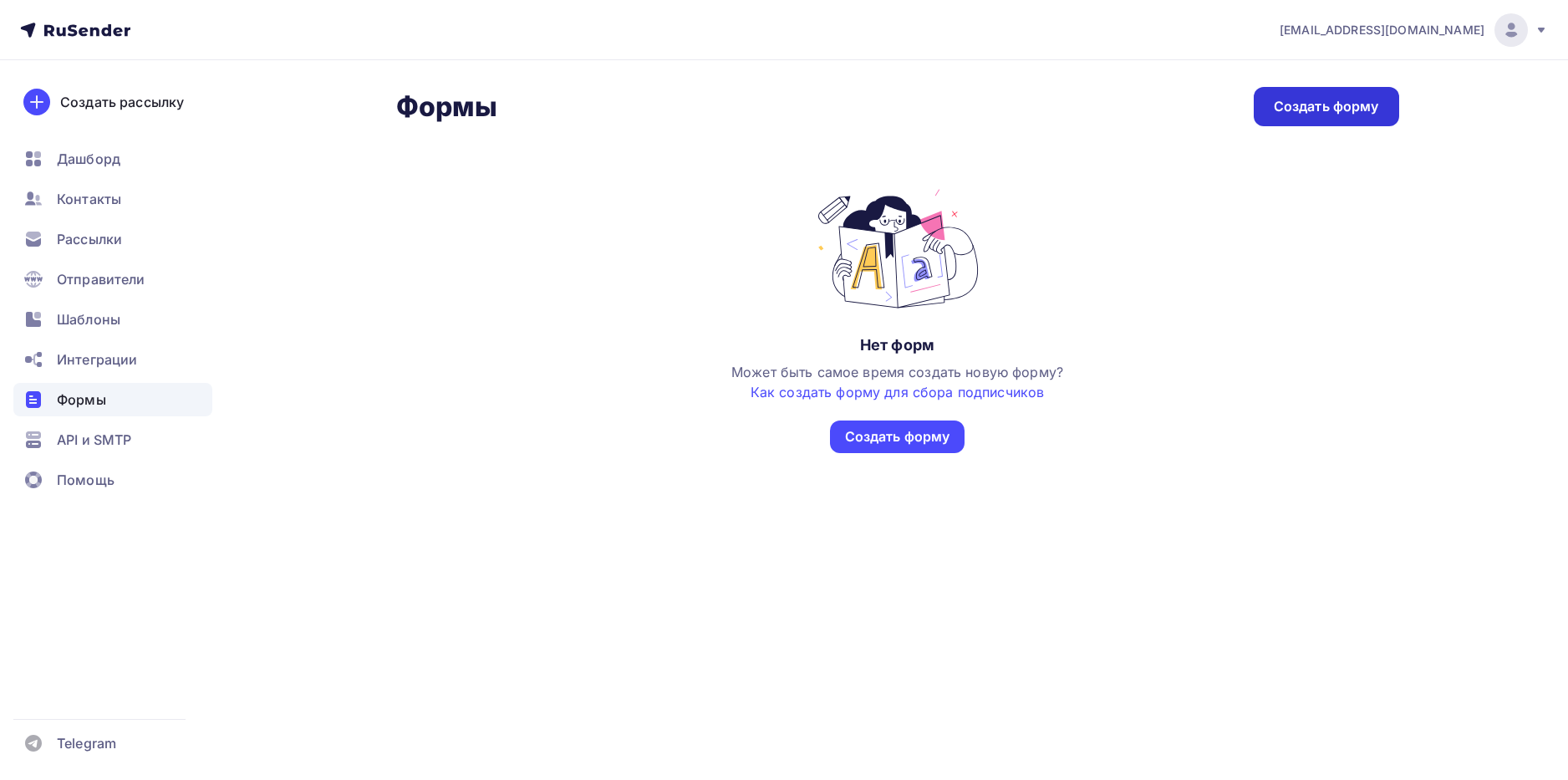
click at [1306, 105] on div "Создать форму" at bounding box center [1327, 107] width 106 height 20
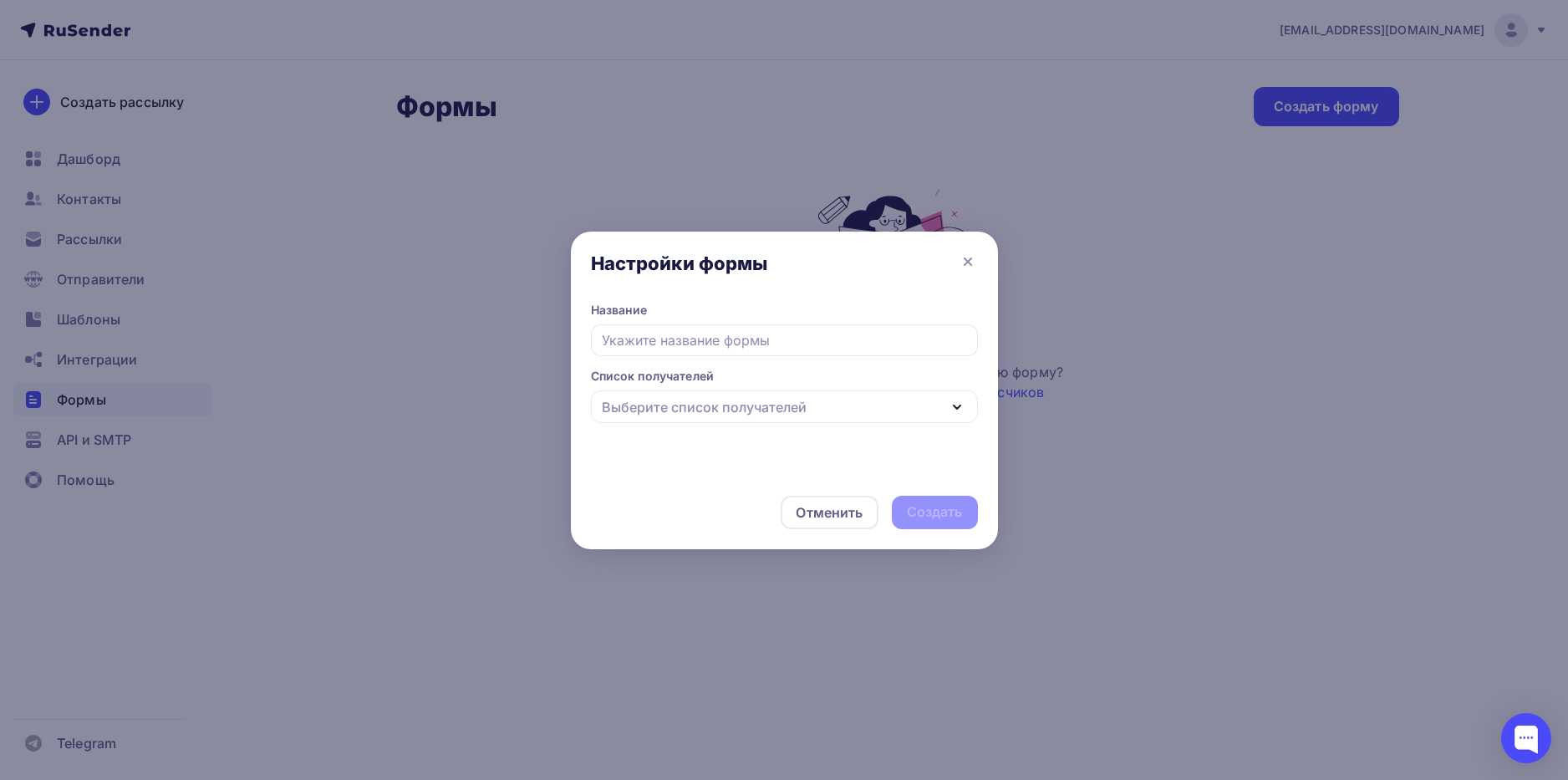
click at [944, 413] on div "Выберите список получателей" at bounding box center [784, 407] width 387 height 32
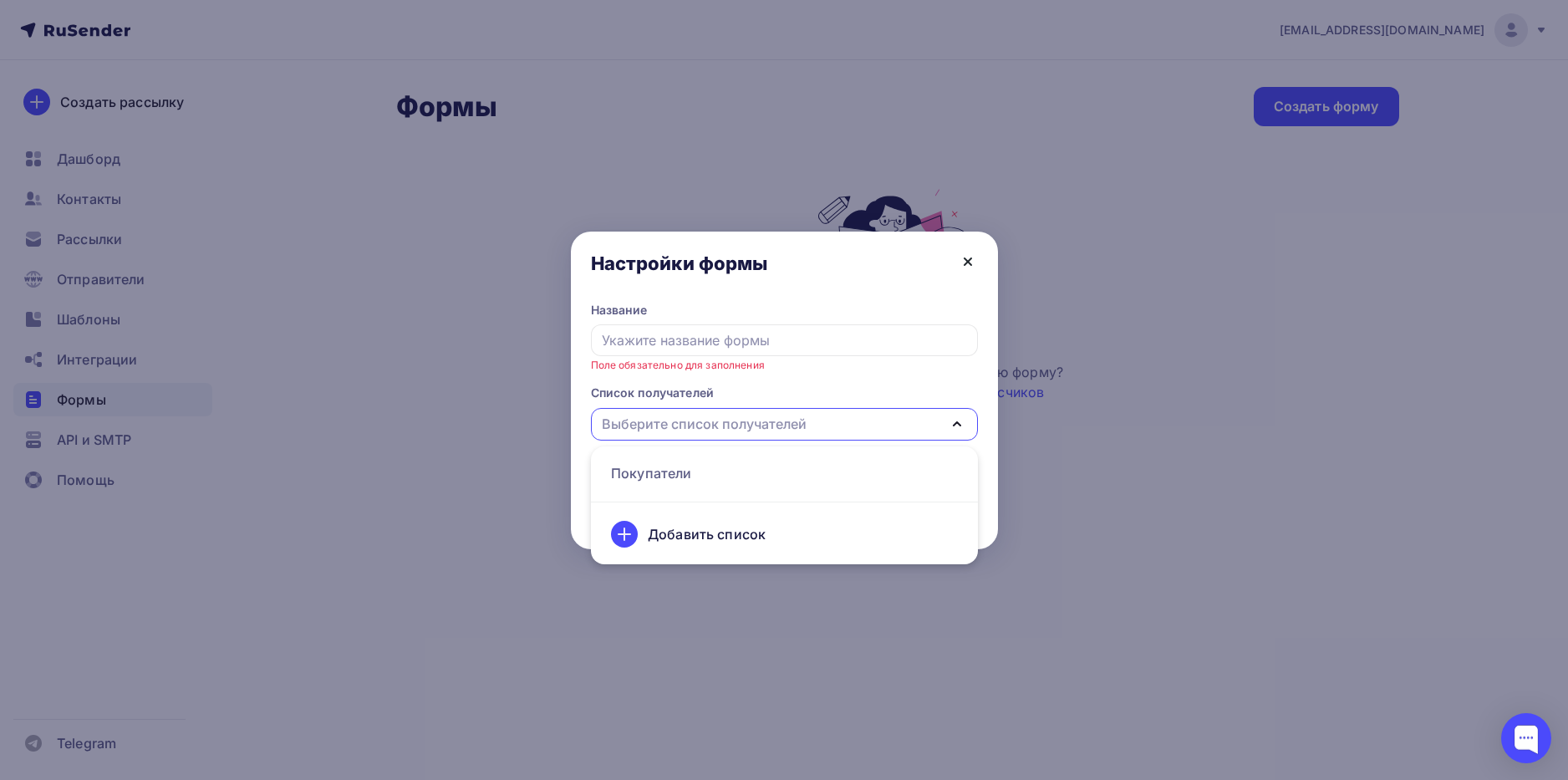
click at [965, 265] on icon at bounding box center [968, 262] width 7 height 7
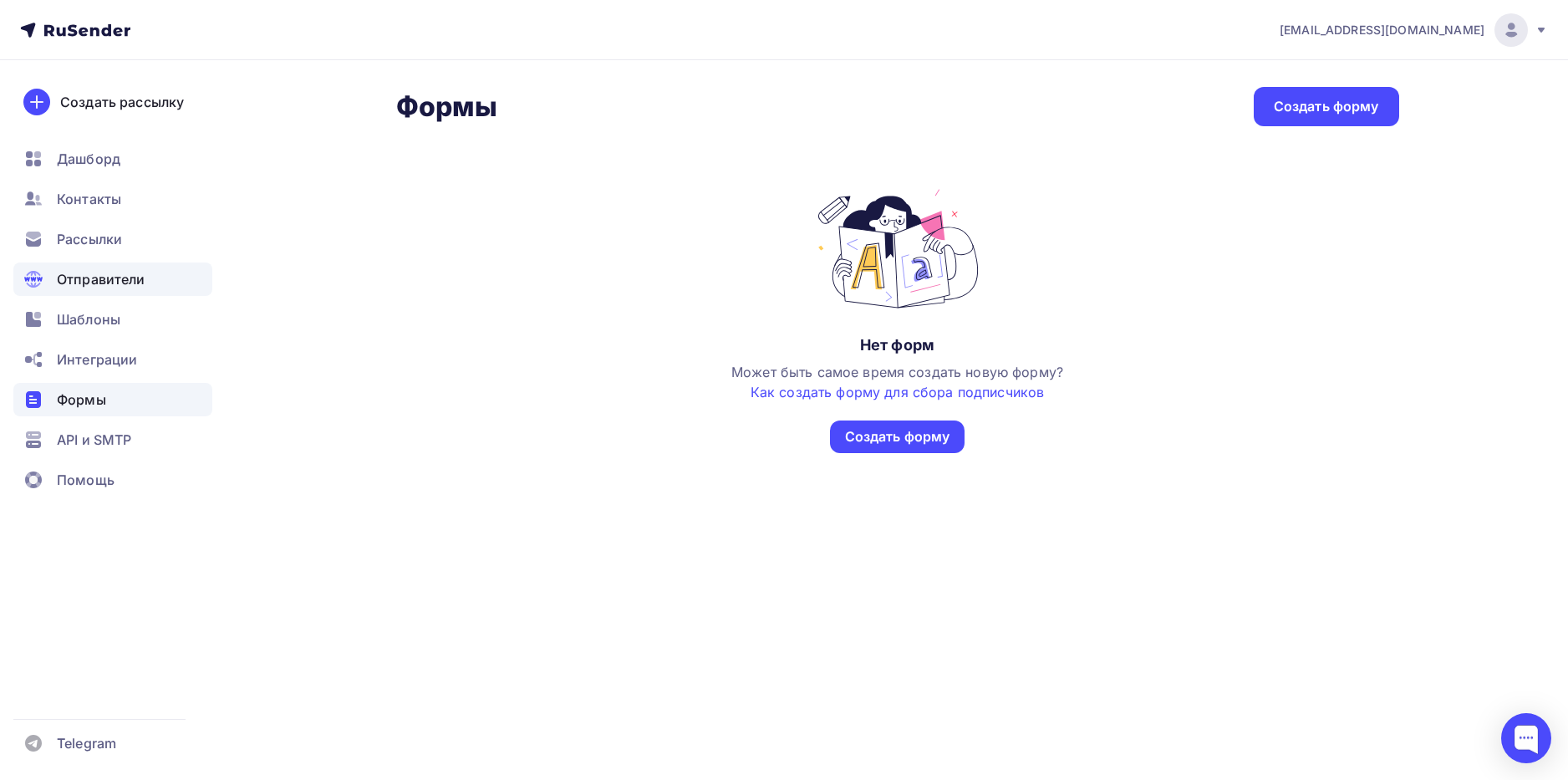
click at [76, 281] on span "Отправители" at bounding box center [101, 280] width 89 height 20
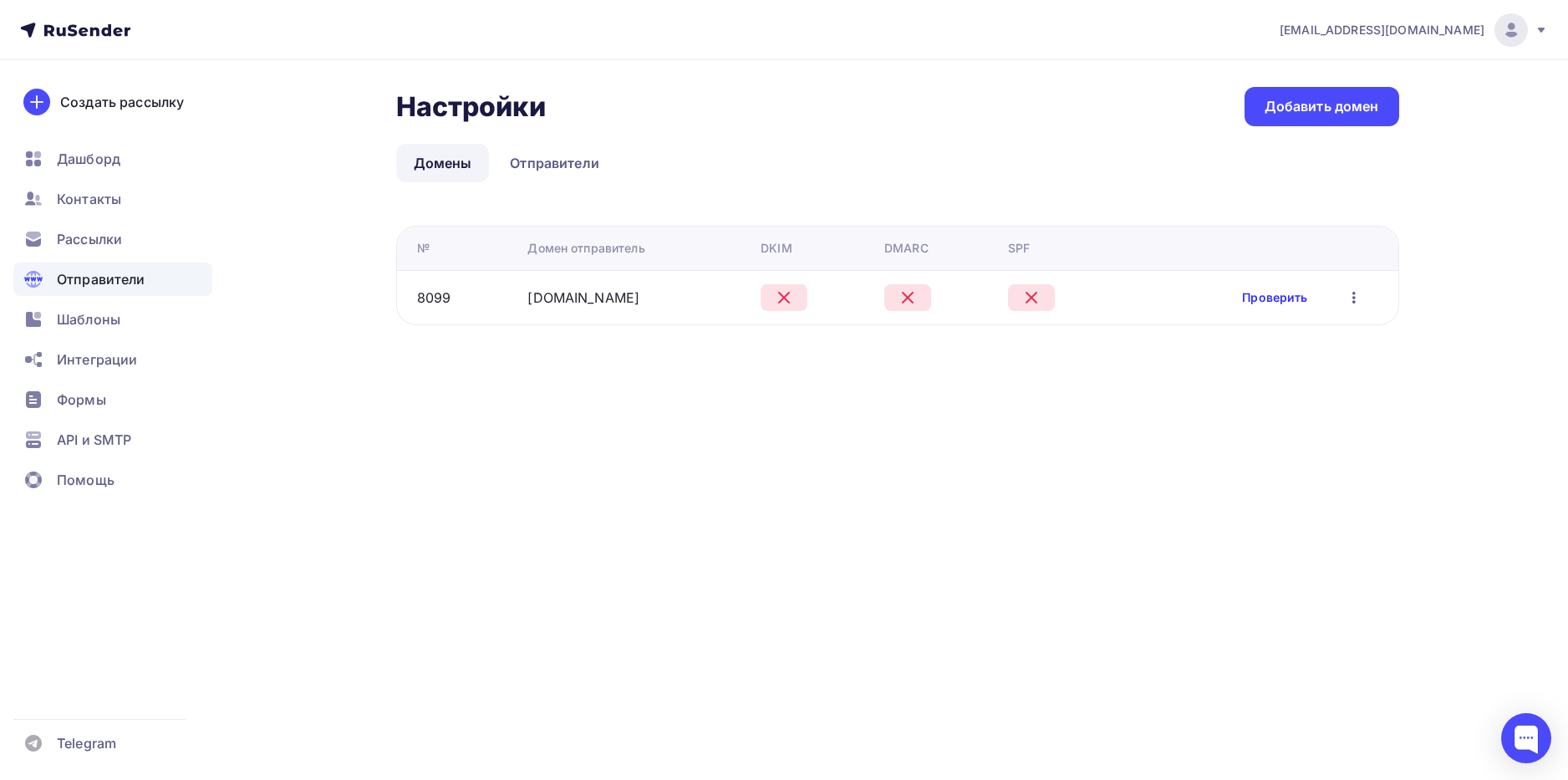
click at [1289, 298] on link "Проверить" at bounding box center [1275, 298] width 66 height 17
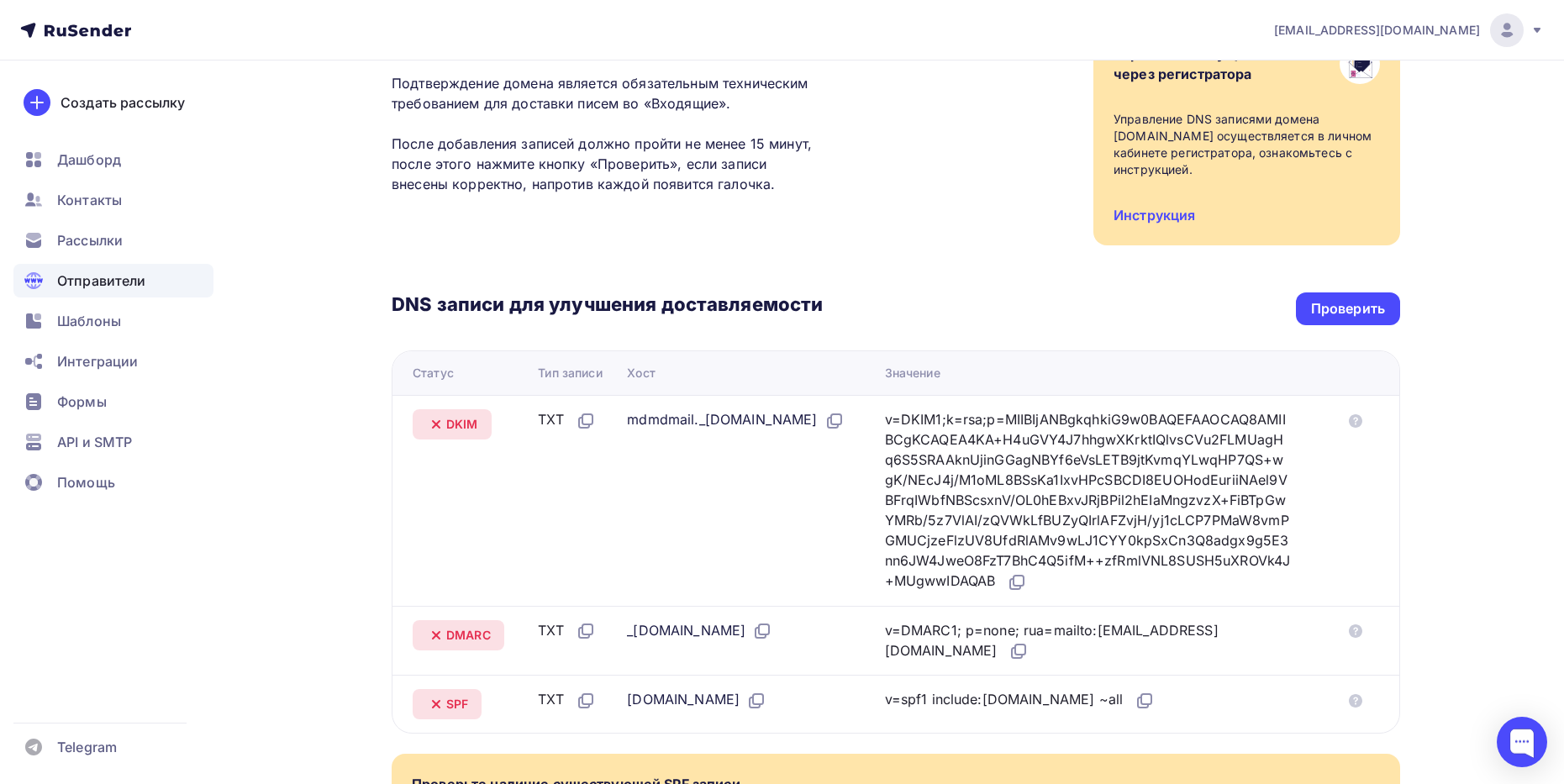
scroll to position [84, 0]
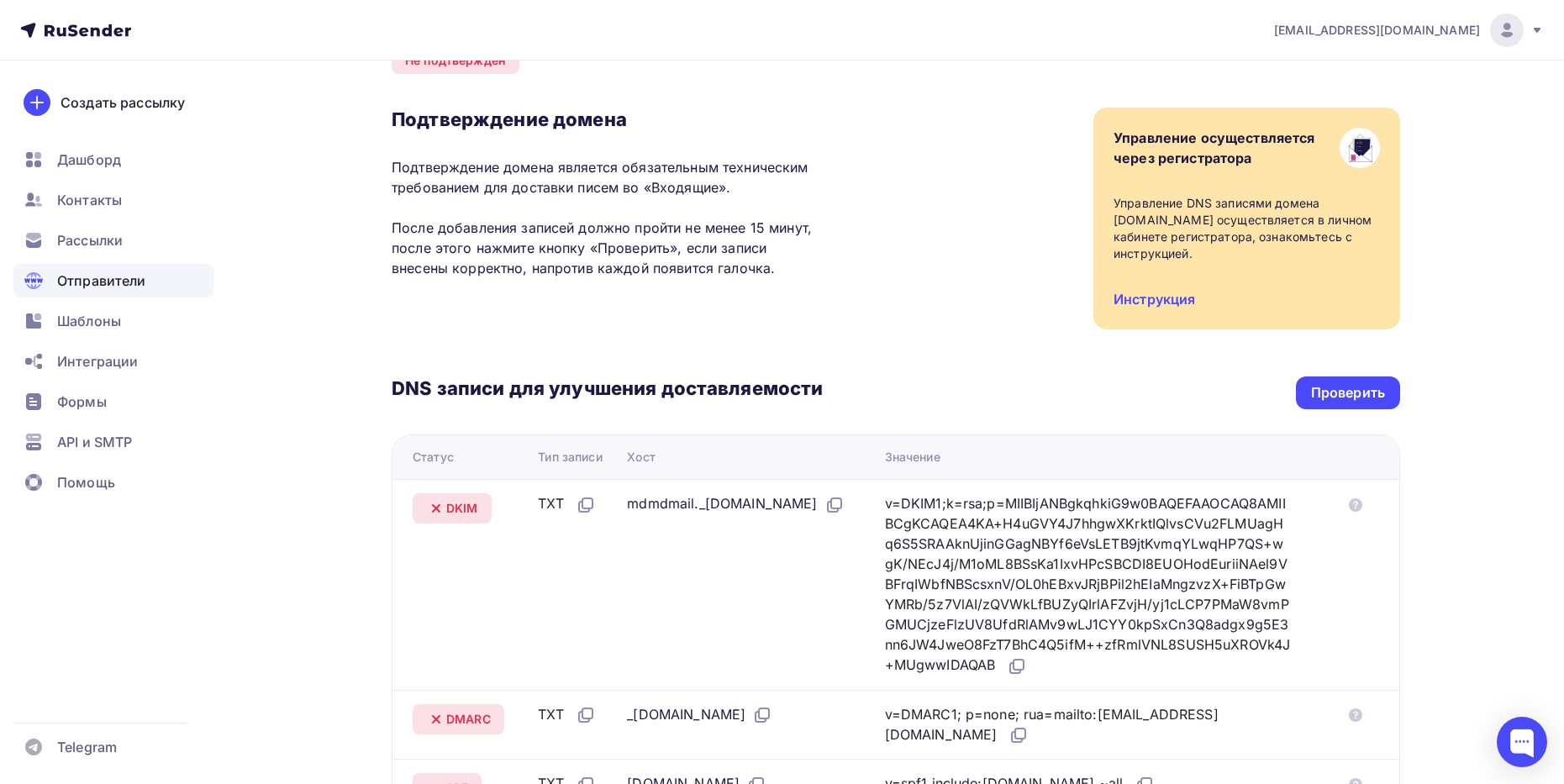
click at [1173, 308] on div "Инструкция" at bounding box center [1154, 299] width 81 height 21
click at [1166, 303] on link "Инструкция" at bounding box center [1154, 299] width 81 height 17
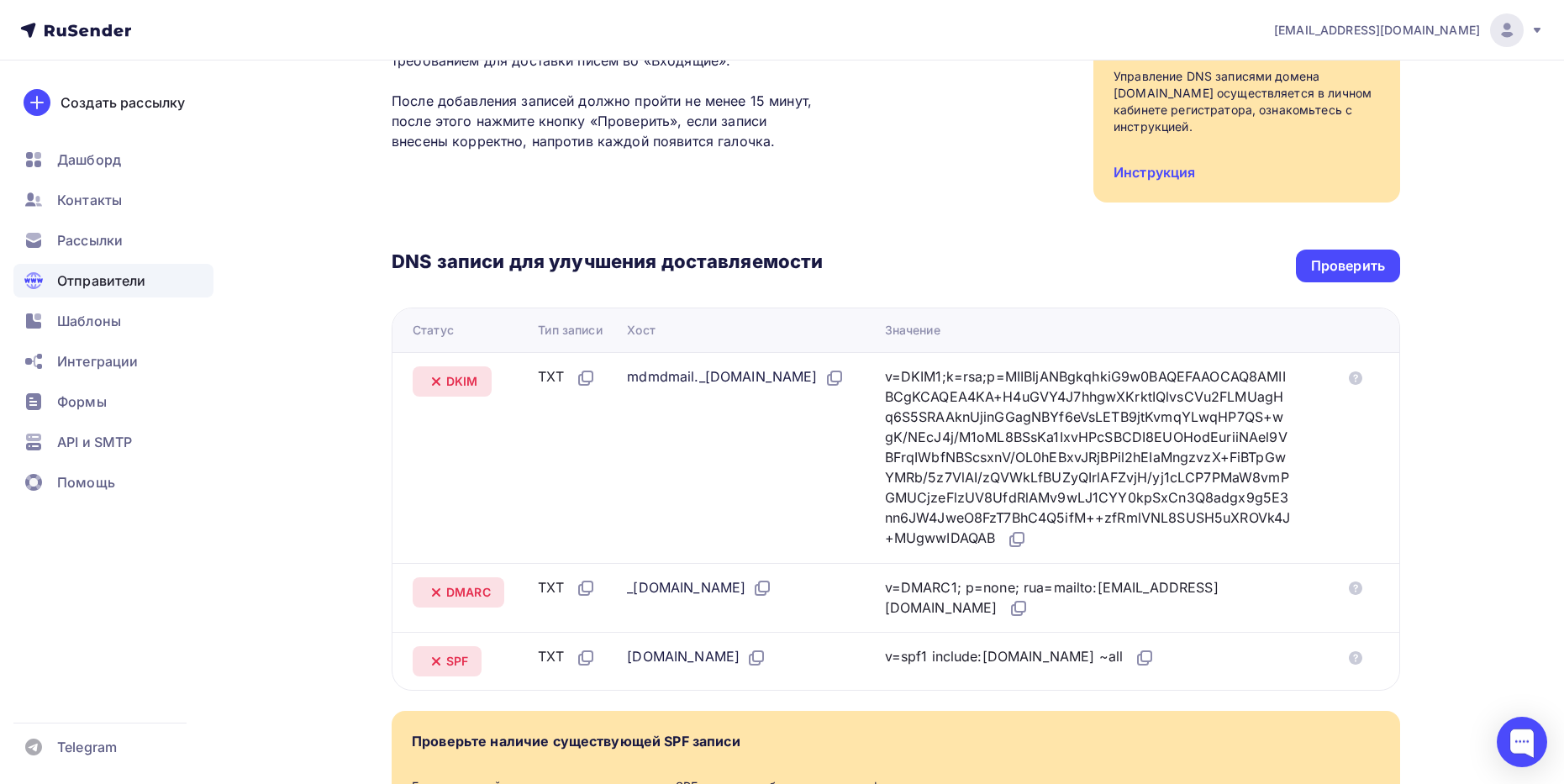
scroll to position [162, 0]
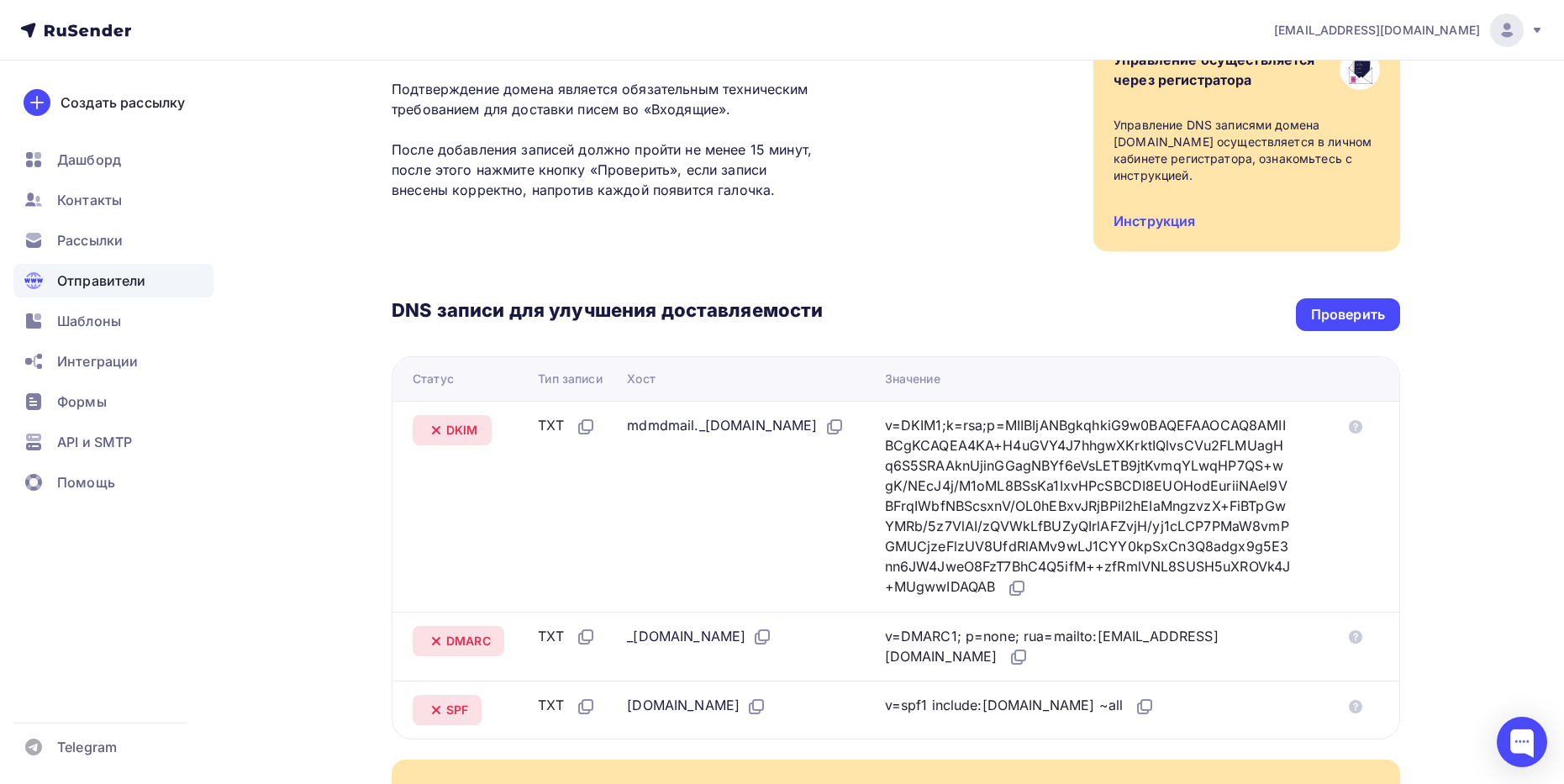
drag, startPoint x: 147, startPoint y: 28, endPoint x: 53, endPoint y: 25, distance: 94.0
click at [53, 25] on nav "marakas-bs@mail.ru Аккаунт Тарифы Выйти Создать рассылку Дашборд Контакты Рассы…" at bounding box center [782, 30] width 1564 height 61
click at [579, 428] on icon at bounding box center [586, 427] width 21 height 21
click at [1357, 426] on icon at bounding box center [1356, 427] width 14 height 14
click at [824, 437] on icon at bounding box center [835, 427] width 21 height 21
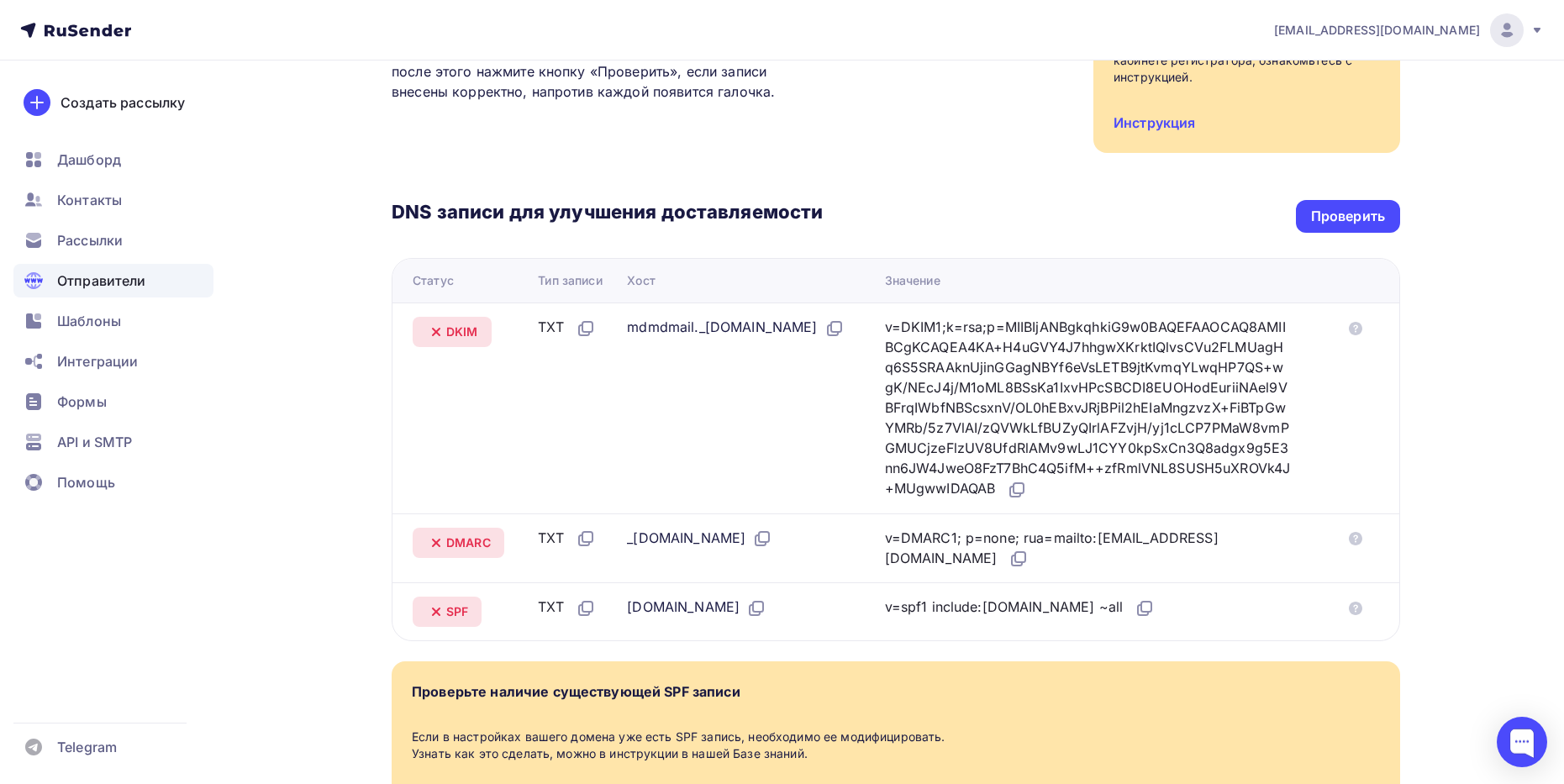
scroll to position [246, 0]
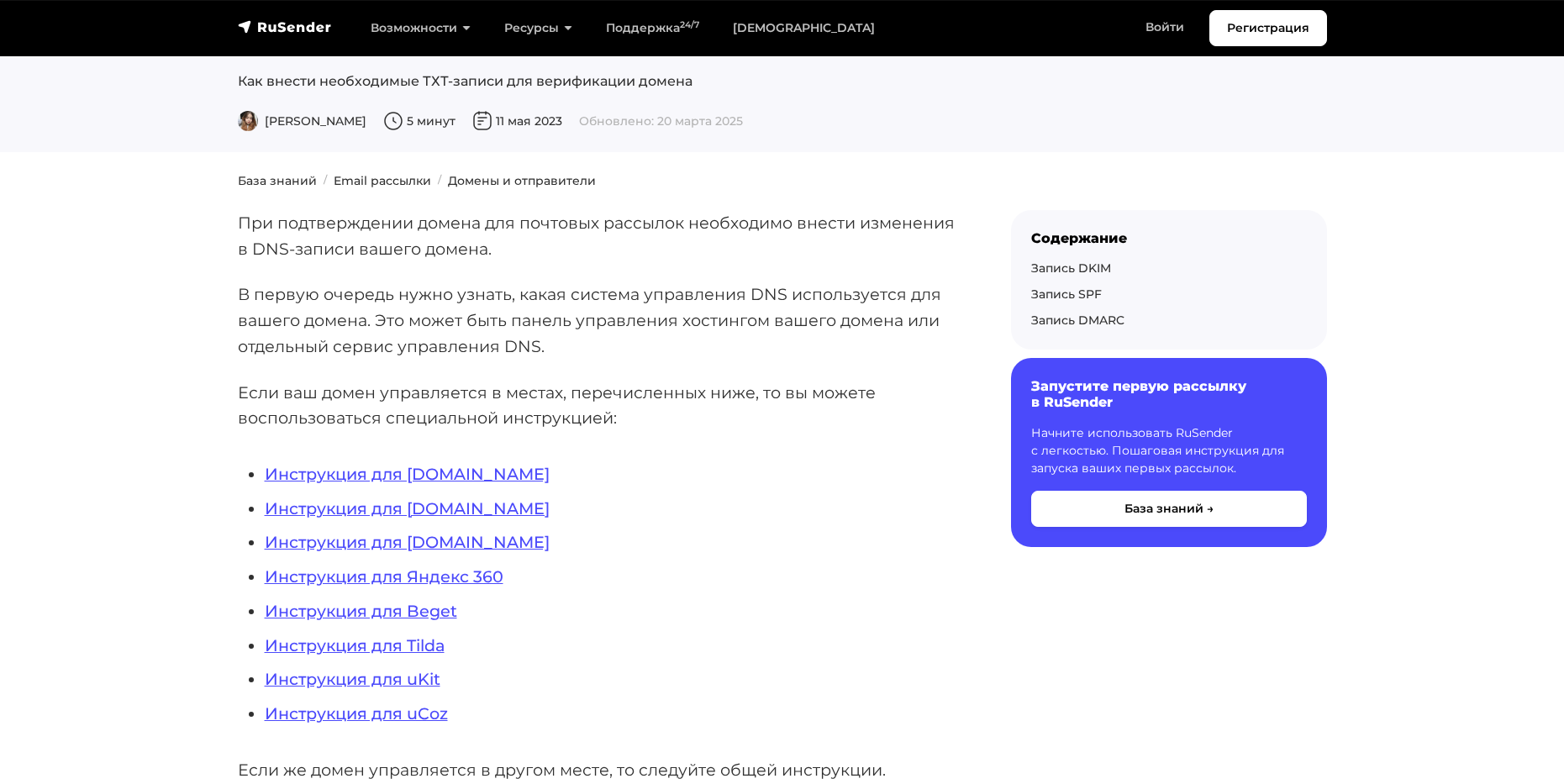
scroll to position [168, 0]
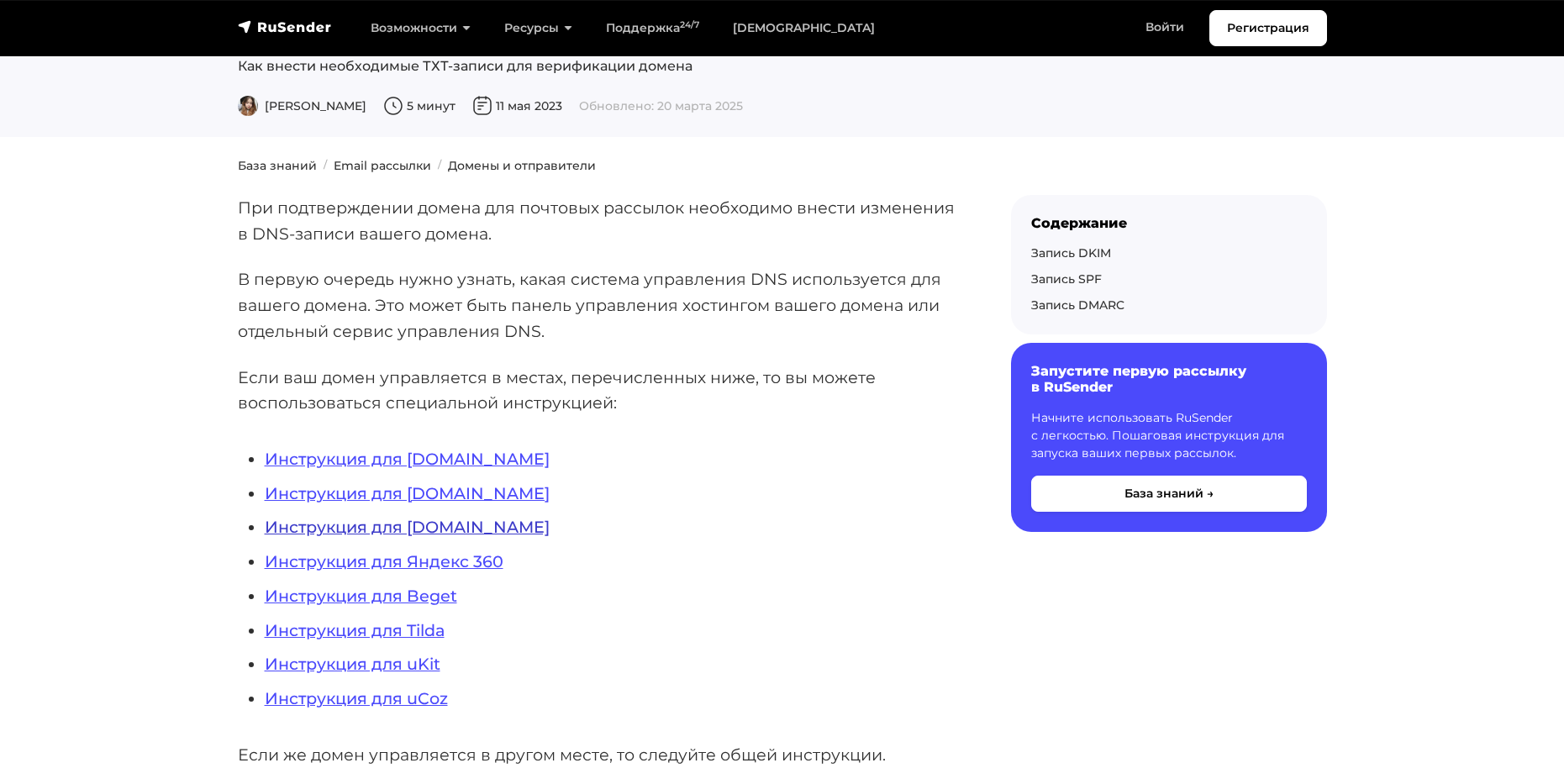
click at [422, 530] on link "Инструкция для NIC.RU" at bounding box center [407, 527] width 285 height 21
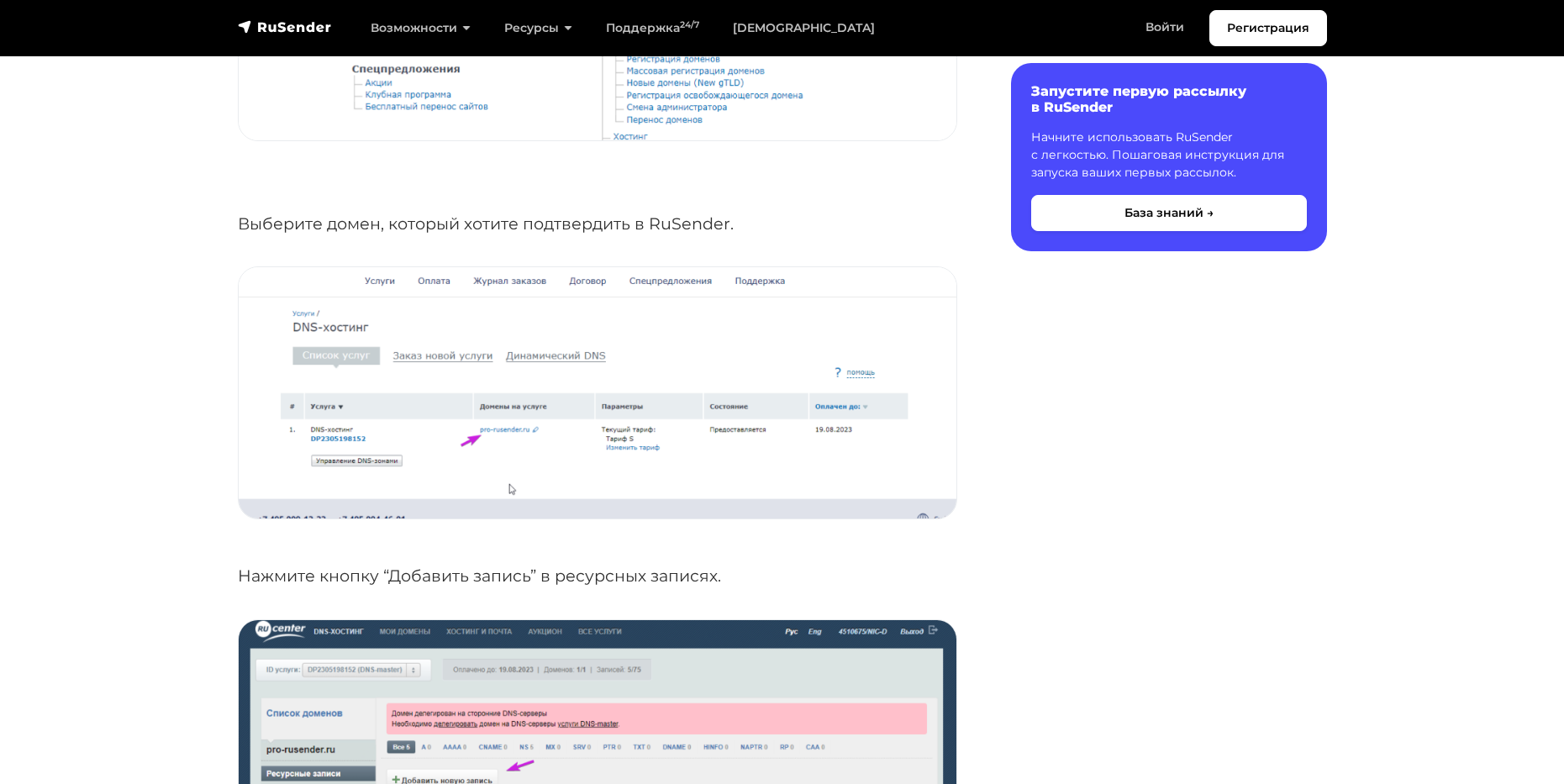
scroll to position [1092, 0]
